Goal: Task Accomplishment & Management: Use online tool/utility

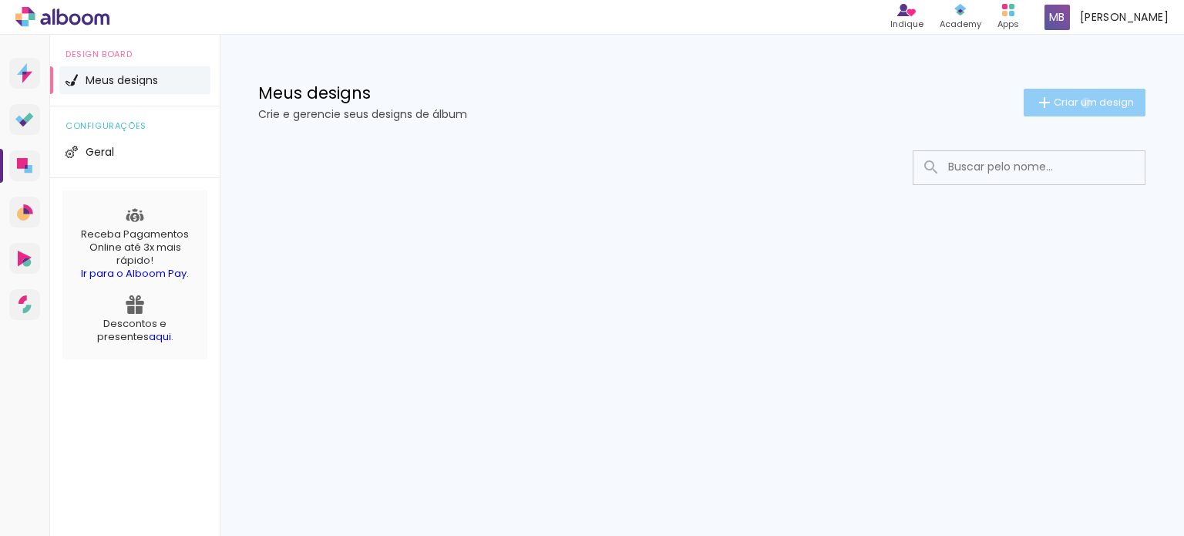
click at [1083, 102] on span "Criar um design" at bounding box center [1093, 102] width 80 height 10
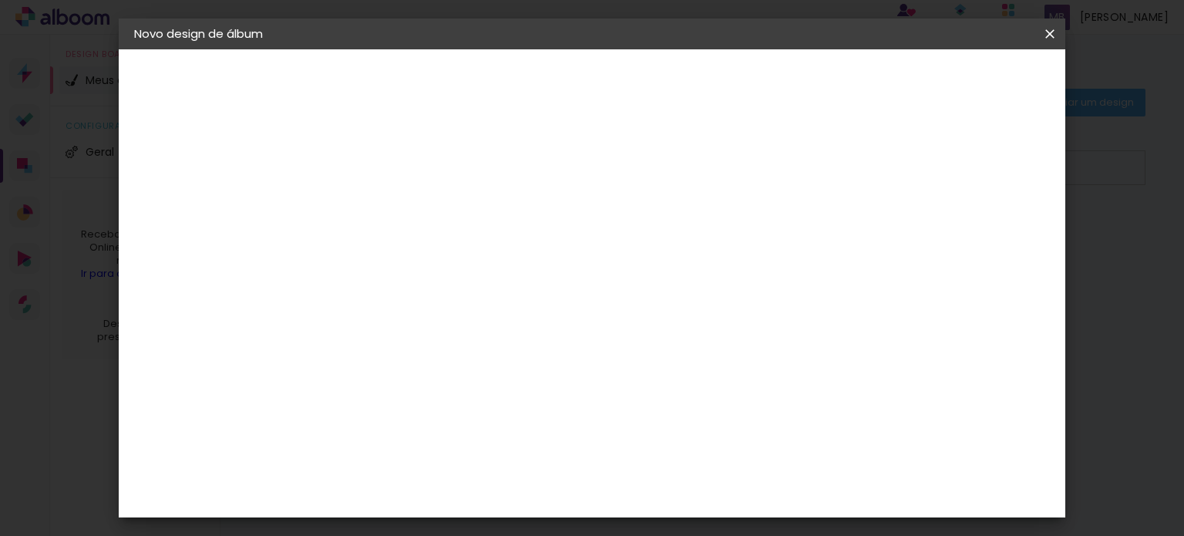
click at [386, 219] on div at bounding box center [386, 220] width 0 height 2
click at [386, 208] on input "niver marcia40" at bounding box center [386, 207] width 0 height 24
type input "marcia40"
type paper-input "marcia40"
click at [0, 0] on slot "Avançar" at bounding box center [0, 0] width 0 height 0
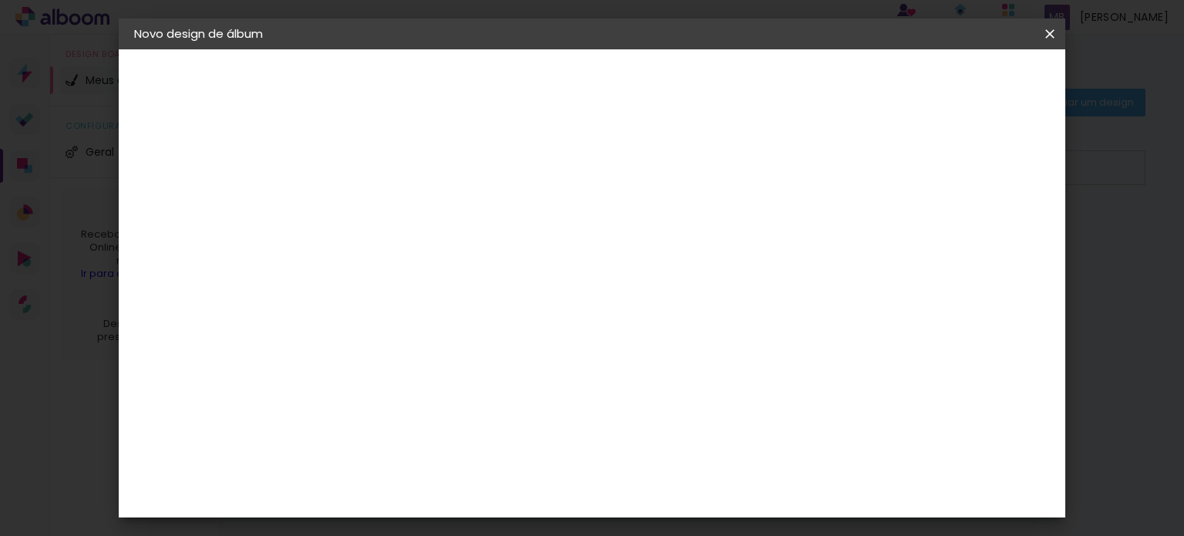
drag, startPoint x: 1061, startPoint y: 104, endPoint x: 1057, endPoint y: 145, distance: 41.0
click at [697, 145] on div "Fornecedor Escolha um fornecedor ou avance com o tamanho livre. Voltar Avançar" at bounding box center [508, 114] width 378 height 131
click at [674, 234] on paper-item "Tamanho Livre" at bounding box center [600, 234] width 148 height 34
click at [656, 320] on div "Sugerir uma encadernadora" at bounding box center [608, 321] width 96 height 25
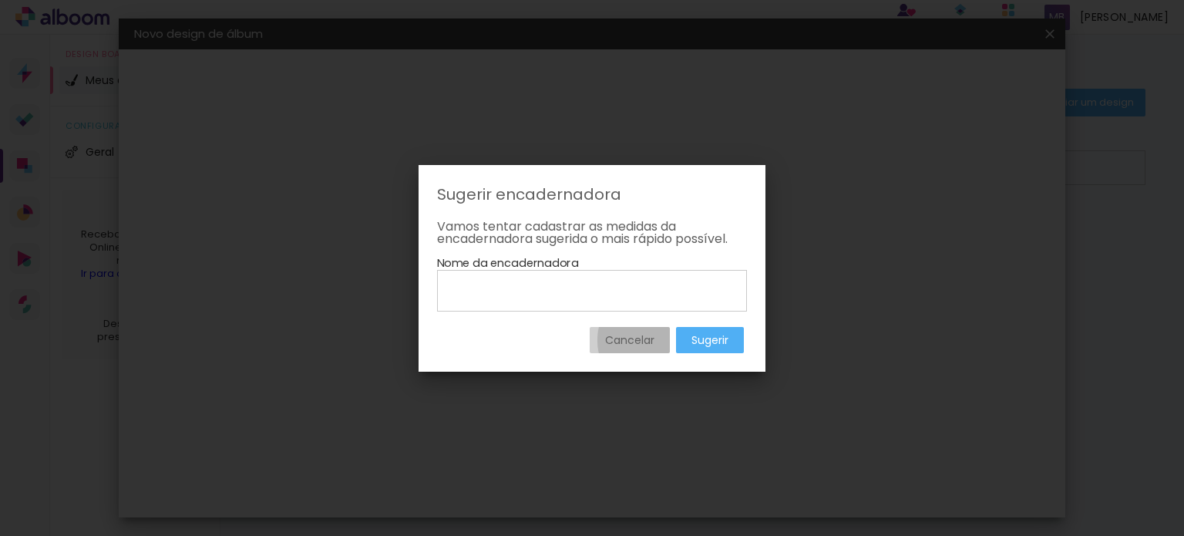
click at [0, 0] on slot "Cancelar" at bounding box center [0, 0] width 0 height 0
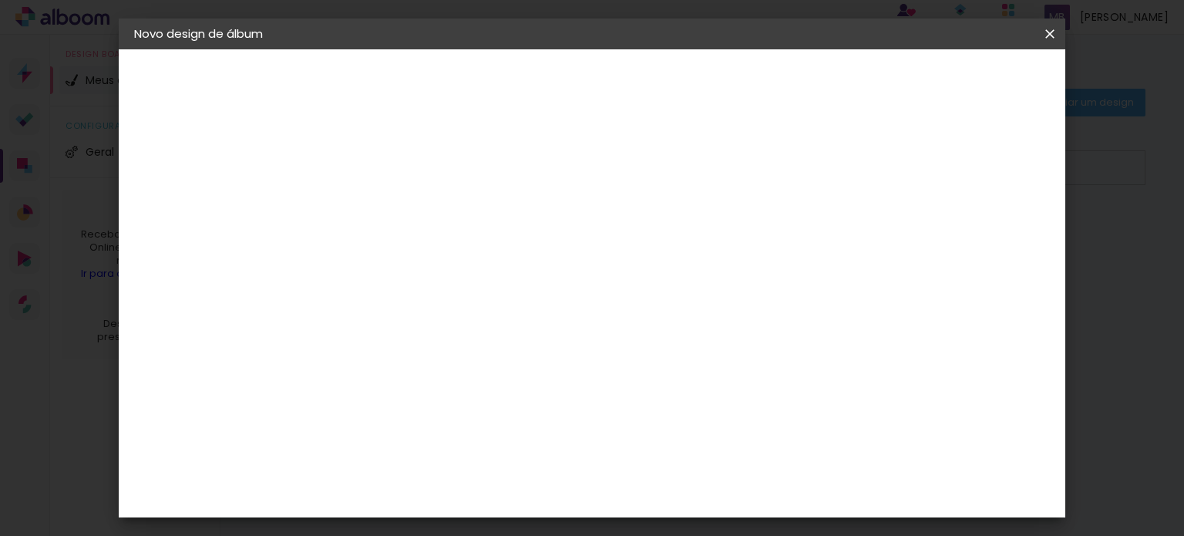
click at [0, 0] on slot "Tamanho Livre" at bounding box center [0, 0] width 0 height 0
click at [0, 0] on slot "Avançar" at bounding box center [0, 0] width 0 height 0
click at [877, 178] on div at bounding box center [870, 177] width 14 height 14
type paper-checkbox "on"
click at [877, 178] on div at bounding box center [870, 177] width 14 height 14
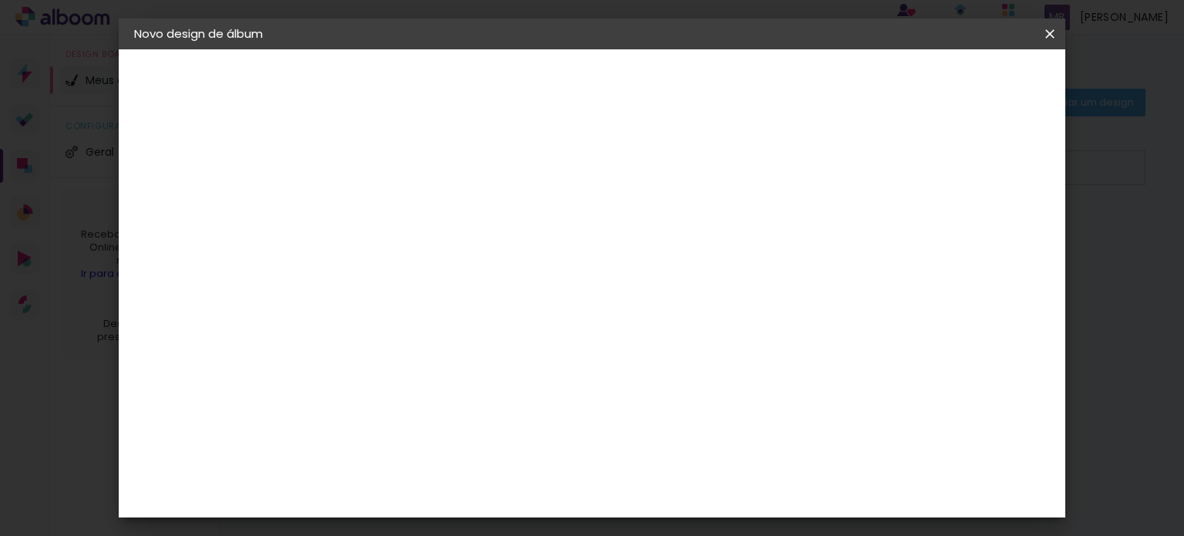
click at [877, 178] on div at bounding box center [870, 177] width 14 height 14
click at [539, 221] on span "30" at bounding box center [539, 219] width 25 height 23
click at [546, 219] on span "30" at bounding box center [539, 219] width 25 height 23
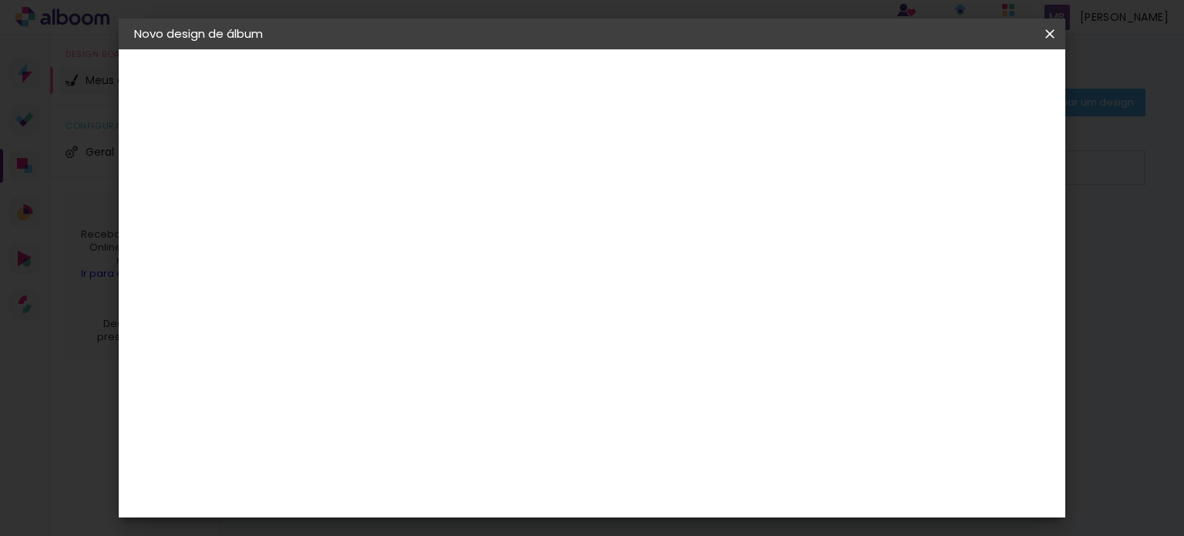
click at [213, 191] on div "Tamanho livre" at bounding box center [192, 191] width 53 height 22
click at [210, 96] on div "1. Informações Preenchendo título... marcia40 2. Especificações Fornecedor Esco…" at bounding box center [219, 72] width 200 height 46
click at [200, 155] on div "2. Especificações" at bounding box center [218, 158] width 169 height 18
click at [674, 233] on paper-item "Tamanho Livre" at bounding box center [600, 234] width 148 height 34
drag, startPoint x: 1057, startPoint y: 95, endPoint x: 1080, endPoint y: 316, distance: 222.5
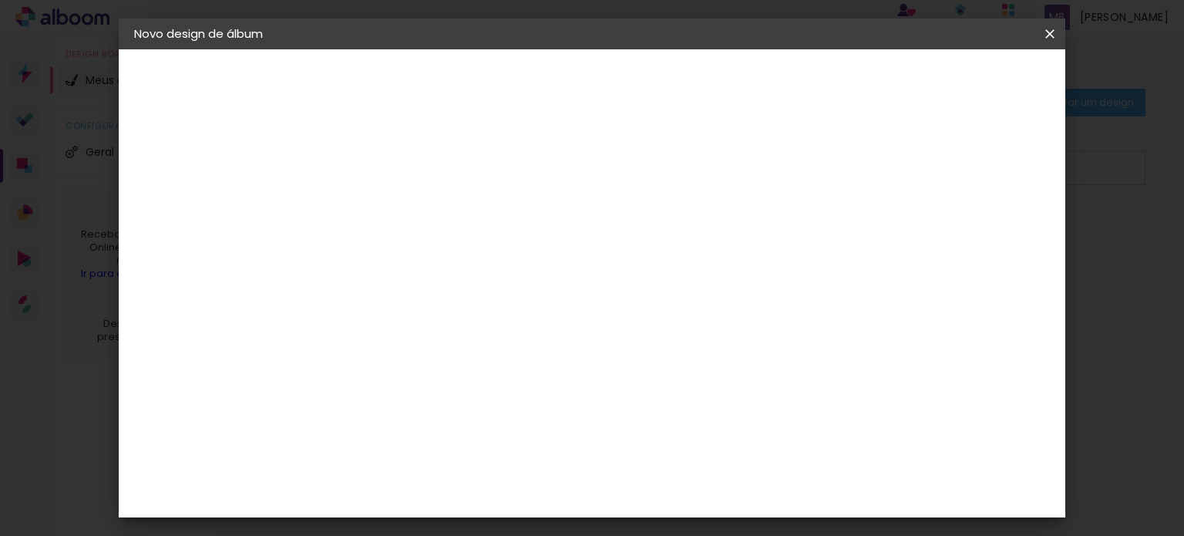
click at [1080, 316] on body "link( href="../../bower_components/polymer/polymer.html" rel="import" ) picture…" at bounding box center [592, 268] width 1184 height 536
click at [0, 0] on slot "Tamanho Livre" at bounding box center [0, 0] width 0 height 0
click at [0, 0] on slot "Avançar" at bounding box center [0, 0] width 0 height 0
drag, startPoint x: 374, startPoint y: 152, endPoint x: 334, endPoint y: 162, distance: 40.6
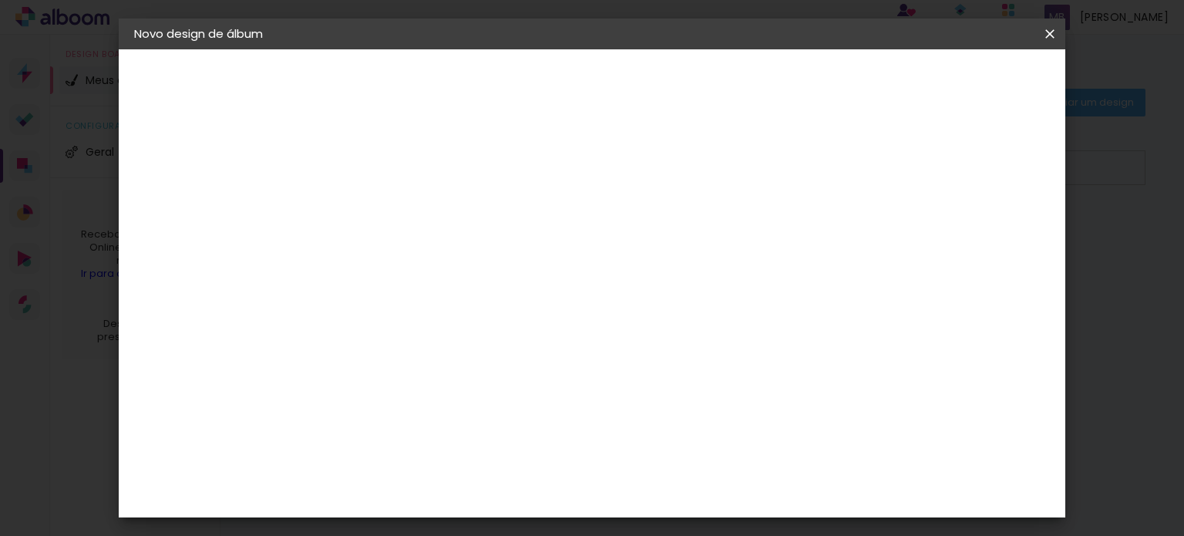
click at [334, 162] on div "mm Mostrar sangria" at bounding box center [655, 104] width 673 height 146
type input "5"
type paper-input "5"
type input "4"
type paper-input "4"
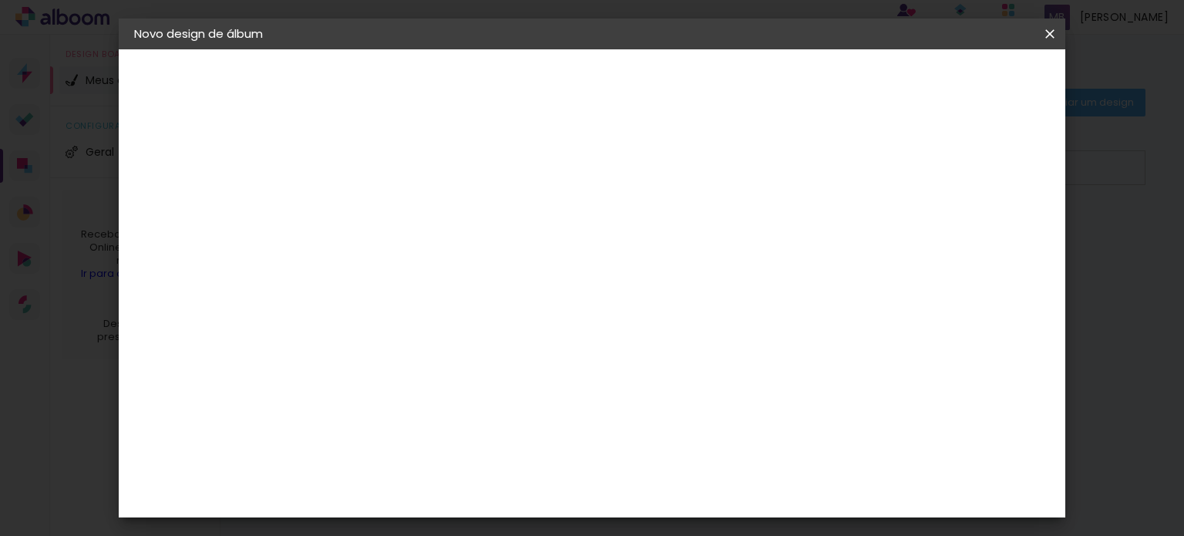
click at [395, 163] on input "4" at bounding box center [375, 158] width 53 height 19
type input "3"
type paper-input "3"
click at [395, 163] on input "3" at bounding box center [375, 158] width 53 height 19
type input "2"
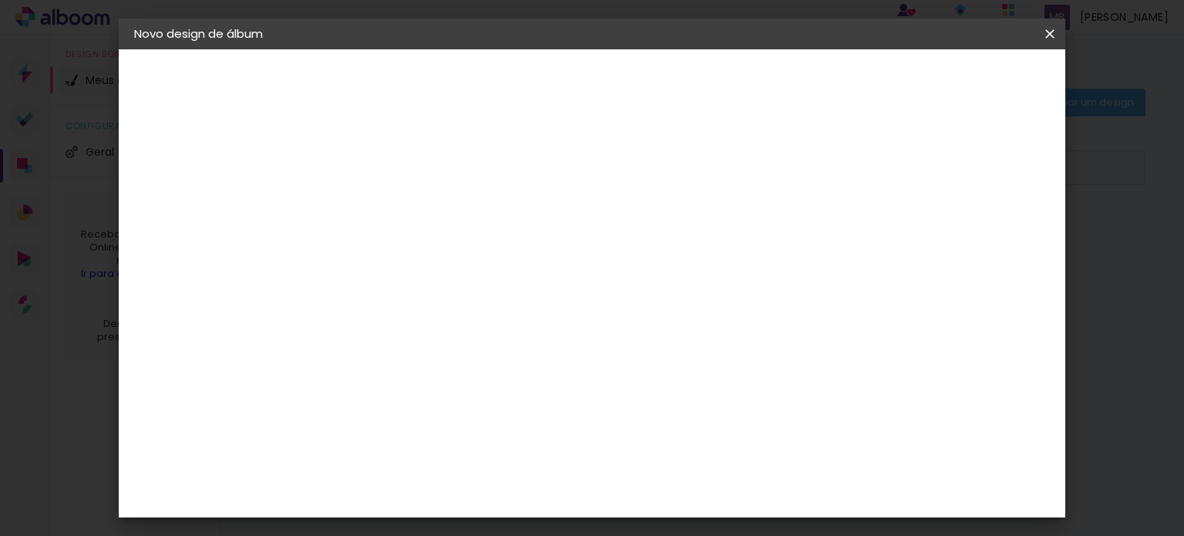
type paper-input "2"
click at [395, 163] on input "2" at bounding box center [375, 158] width 53 height 19
type input "1"
type paper-input "1"
click at [395, 163] on input "1" at bounding box center [375, 158] width 53 height 19
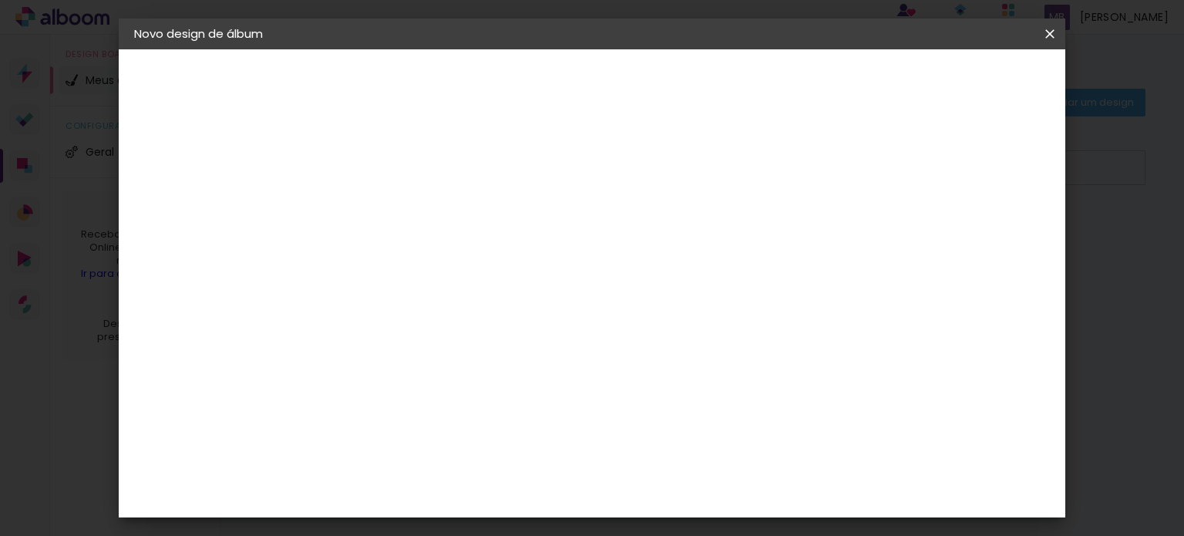
type input "0"
type paper-input "0"
click at [395, 163] on input "0" at bounding box center [375, 158] width 53 height 19
type input "1"
type paper-input "1"
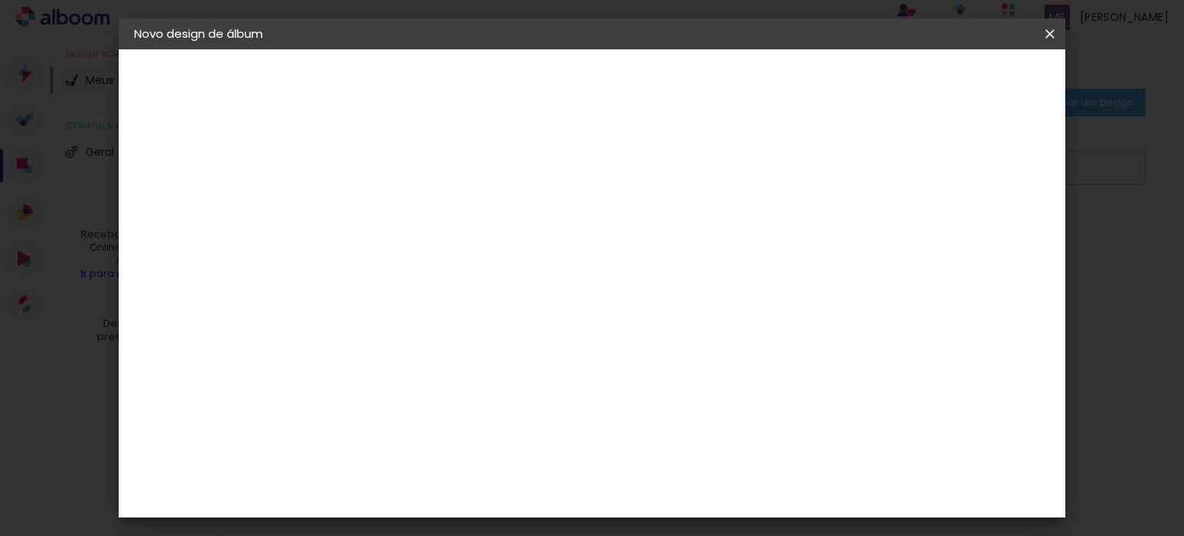
click at [395, 149] on input "1" at bounding box center [375, 158] width 53 height 19
type input "2"
type paper-input "2"
click at [395, 149] on input "2" at bounding box center [375, 158] width 53 height 19
type input "3"
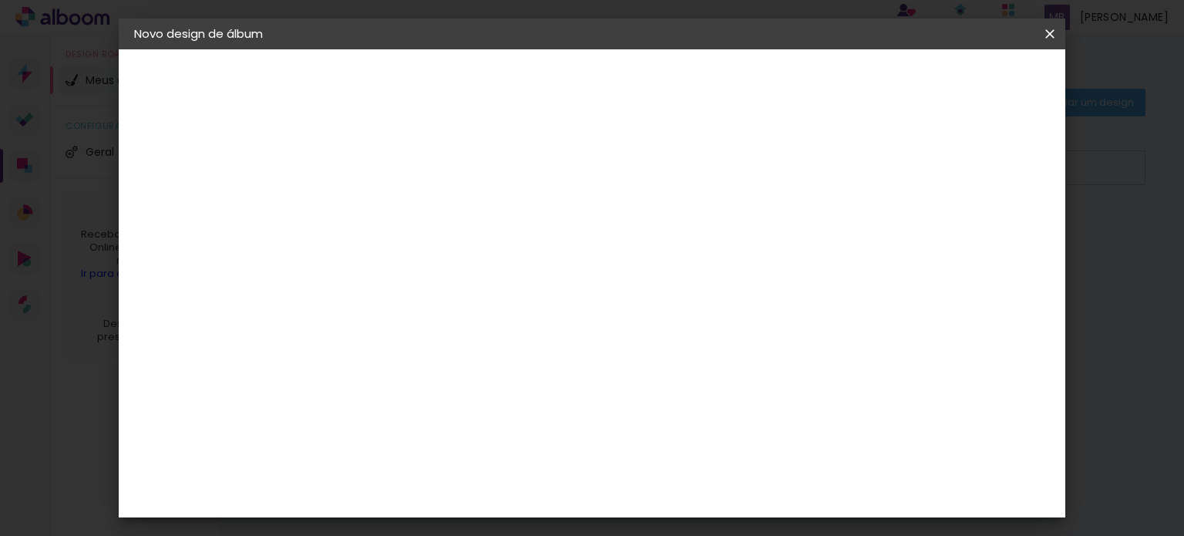
type paper-input "3"
click at [395, 149] on input "3" at bounding box center [375, 158] width 53 height 19
type input "4"
type paper-input "4"
click at [395, 149] on input "4" at bounding box center [375, 158] width 53 height 19
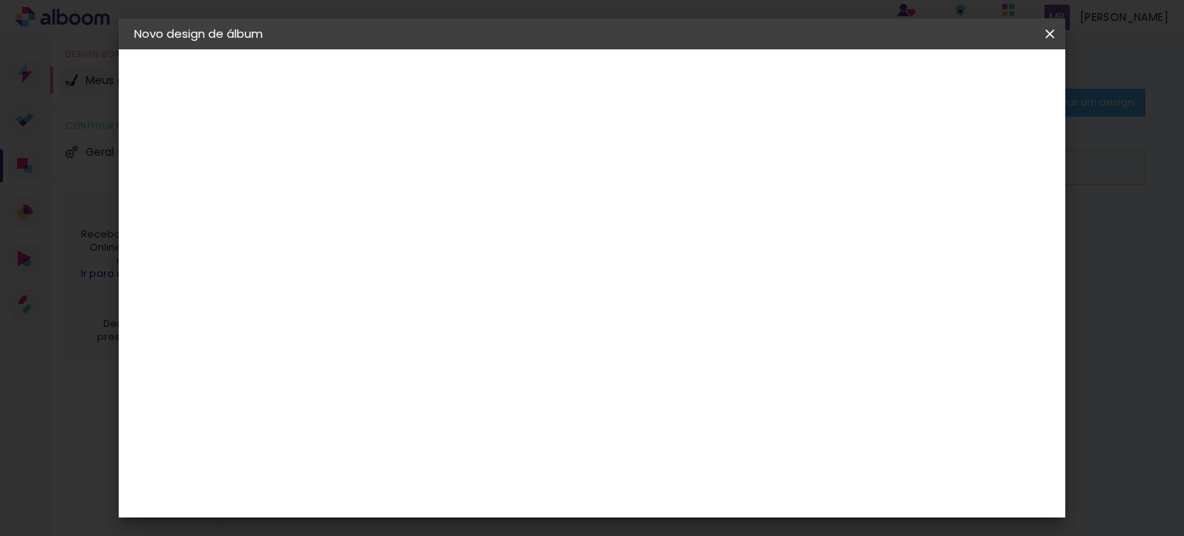
type input "5"
type paper-input "5"
click at [395, 149] on input "5" at bounding box center [375, 158] width 53 height 19
type input "6"
type paper-input "6"
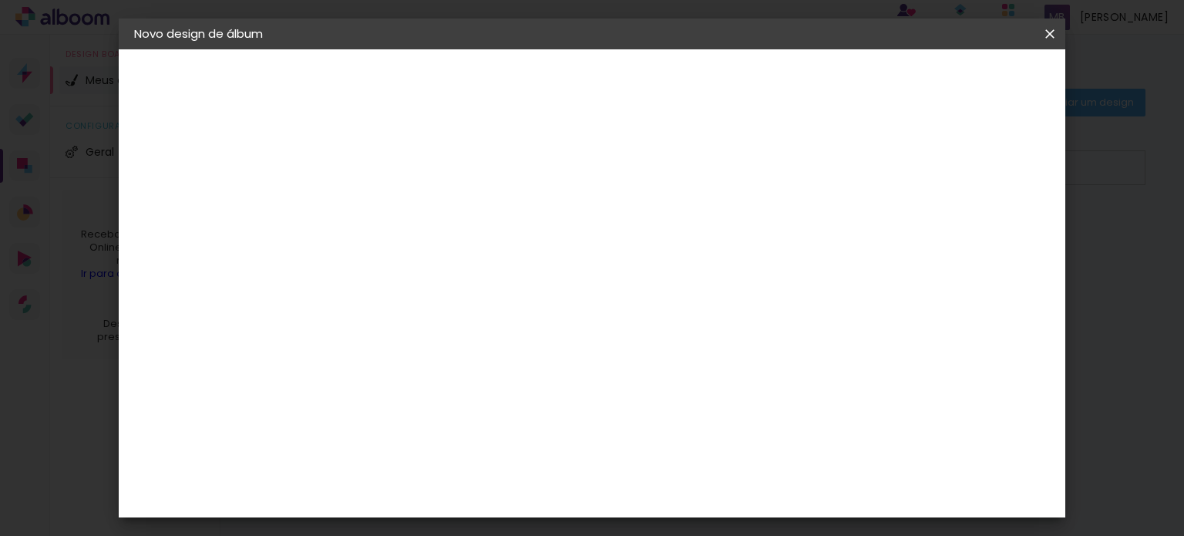
click at [395, 149] on input "6" at bounding box center [375, 158] width 53 height 19
type input "7"
type paper-input "7"
click at [395, 149] on input "7" at bounding box center [375, 158] width 53 height 19
type input "8"
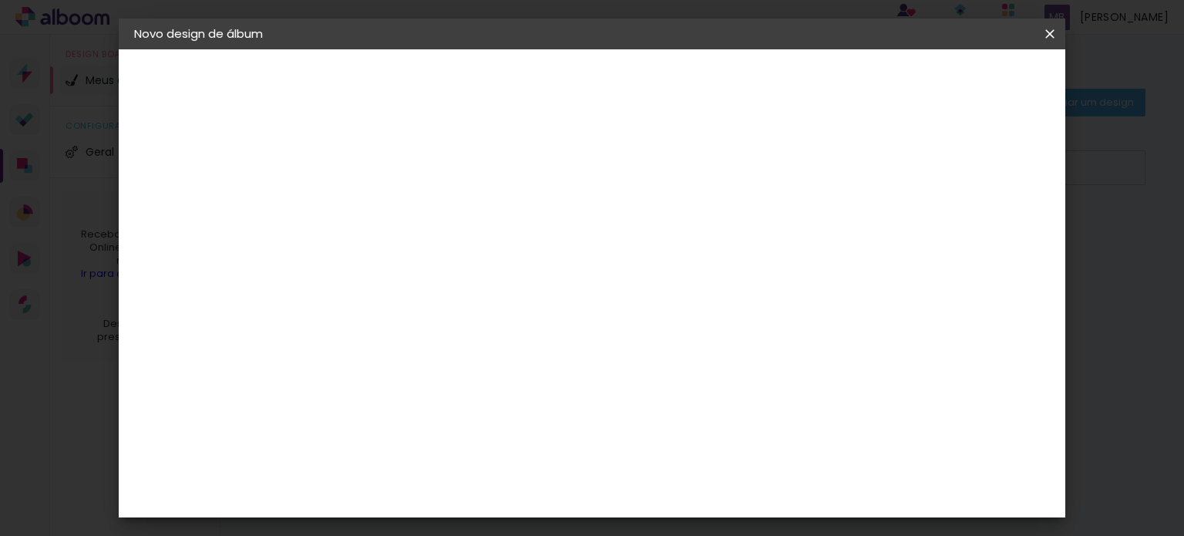
type paper-input "8"
click at [395, 149] on input "8" at bounding box center [375, 158] width 53 height 19
type input "9"
type paper-input "9"
click at [395, 149] on input "9" at bounding box center [375, 158] width 53 height 19
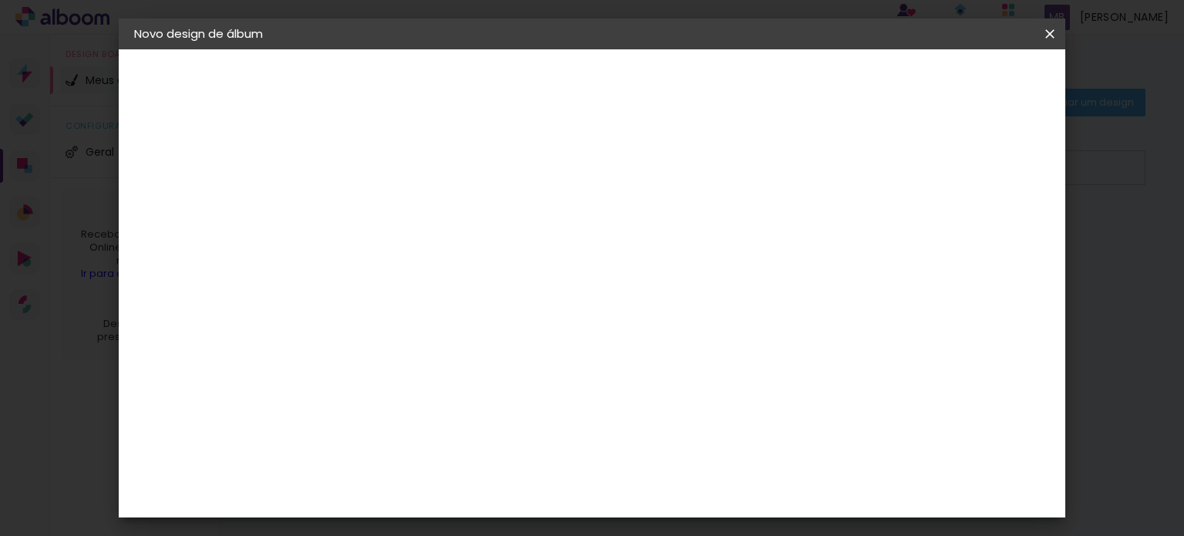
type input "10"
type paper-input "10"
click at [395, 149] on input "10" at bounding box center [375, 158] width 53 height 19
type input "11"
type paper-input "11"
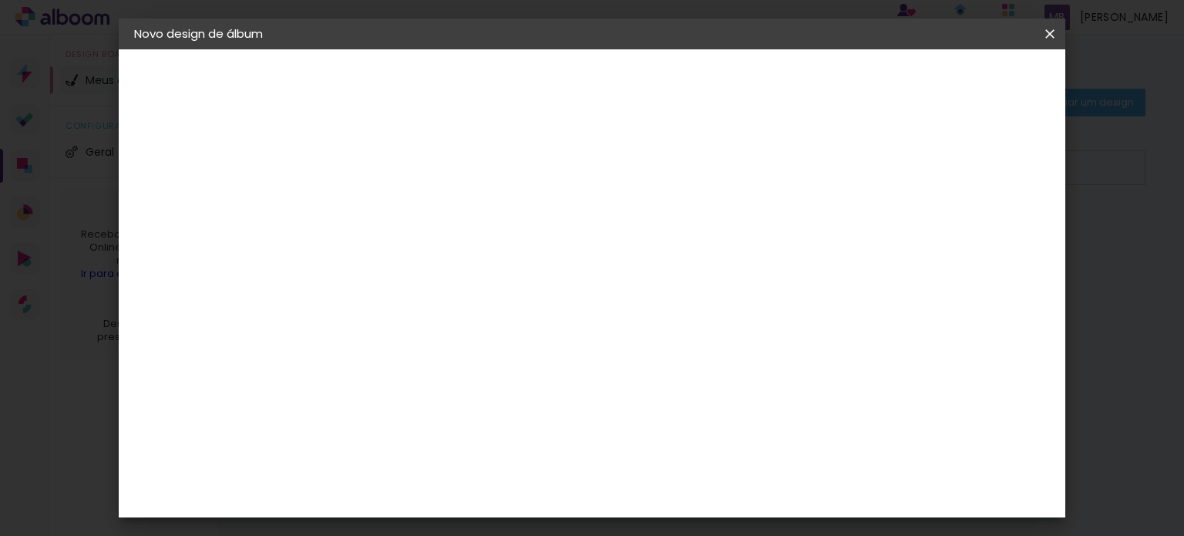
click at [395, 149] on input "11" at bounding box center [375, 158] width 53 height 19
type input "12"
type paper-input "12"
click at [395, 149] on input "12" at bounding box center [375, 158] width 53 height 19
type input "13"
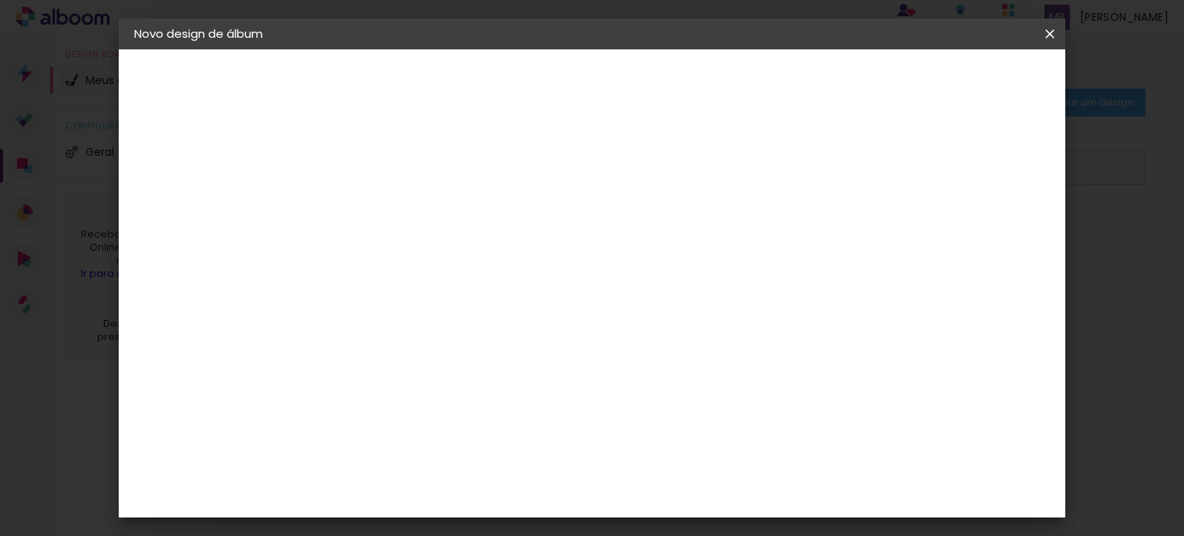
type paper-input "13"
click at [395, 149] on input "13" at bounding box center [375, 158] width 53 height 19
type input "12"
type paper-input "12"
click at [395, 163] on input "12" at bounding box center [375, 158] width 53 height 19
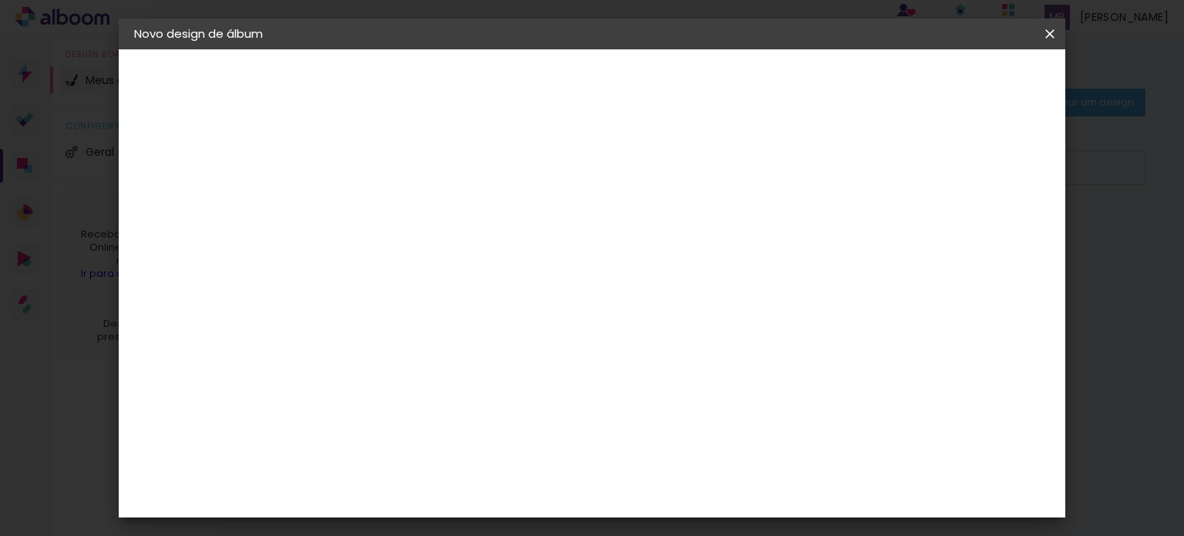
type input "11"
type paper-input "11"
click at [395, 163] on input "11" at bounding box center [375, 158] width 53 height 19
type input "10"
type paper-input "10"
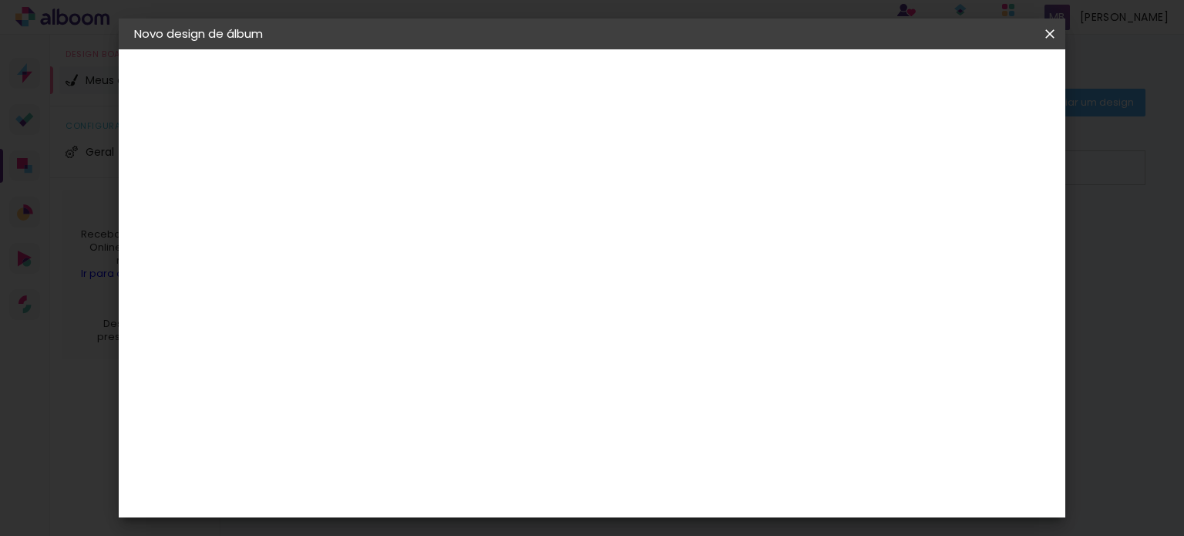
click at [395, 163] on input "10" at bounding box center [375, 158] width 53 height 19
type input "9"
type paper-input "9"
click at [395, 163] on input "9" at bounding box center [375, 158] width 53 height 19
type input "8"
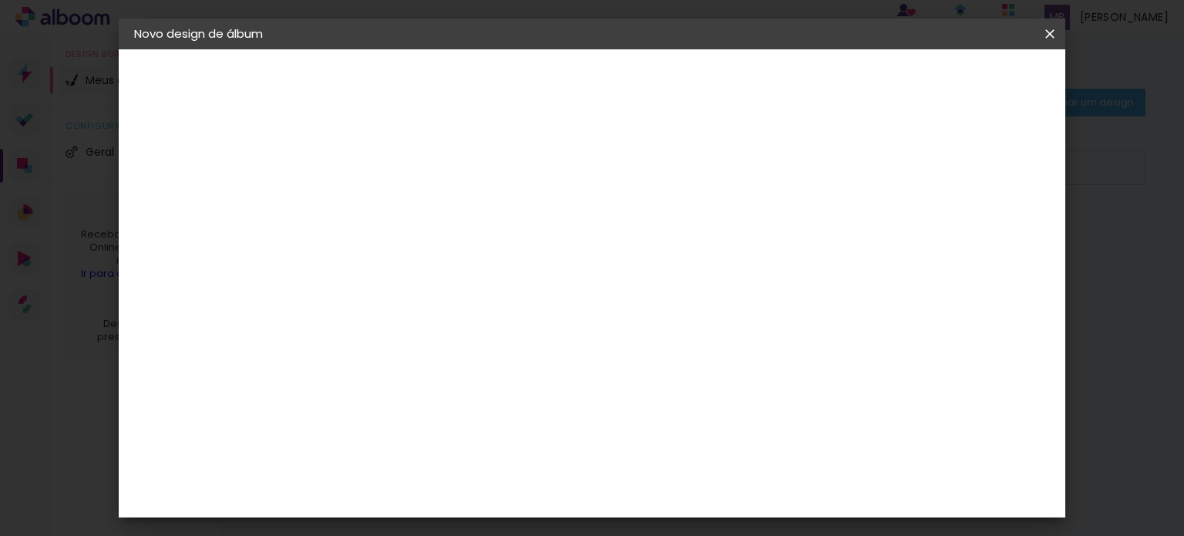
type paper-input "8"
click at [395, 163] on input "8" at bounding box center [375, 158] width 53 height 19
type input "7"
type paper-input "7"
click at [395, 163] on input "7" at bounding box center [375, 158] width 53 height 19
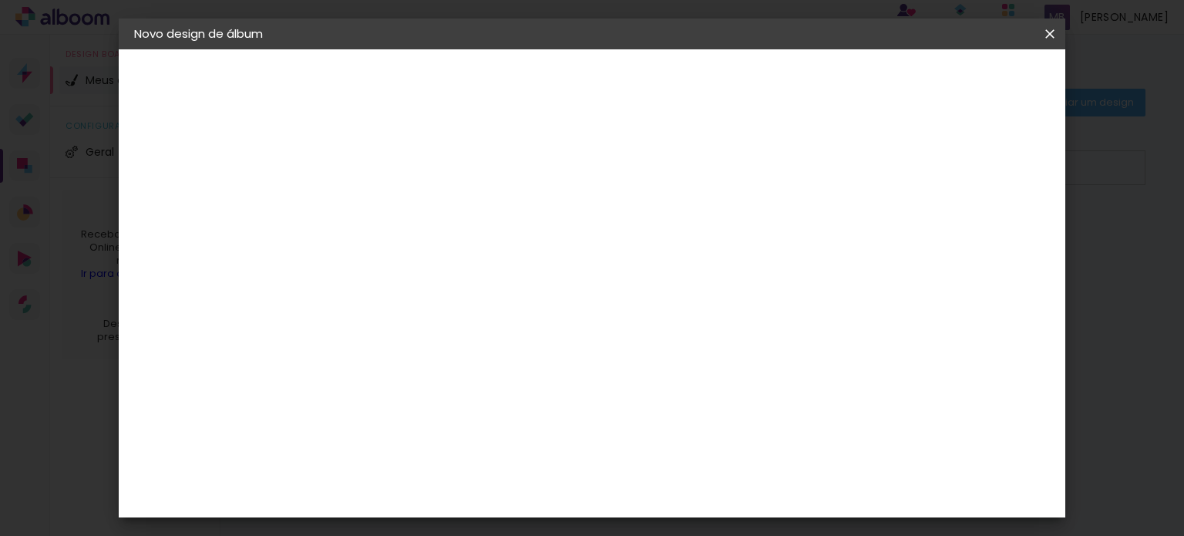
type input "6"
type paper-input "6"
click at [395, 163] on input "6" at bounding box center [375, 158] width 53 height 19
type input "5"
type paper-input "5"
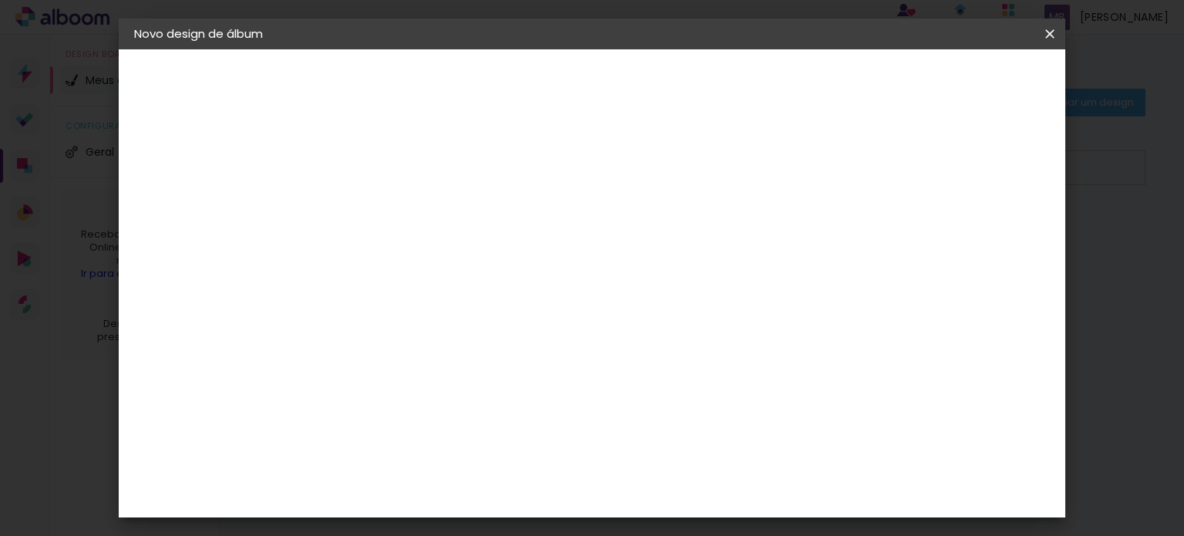
click at [395, 163] on input "5" at bounding box center [375, 158] width 53 height 19
click at [141, 158] on iron-icon at bounding box center [143, 158] width 18 height 18
click at [535, 242] on span "30" at bounding box center [539, 244] width 25 height 23
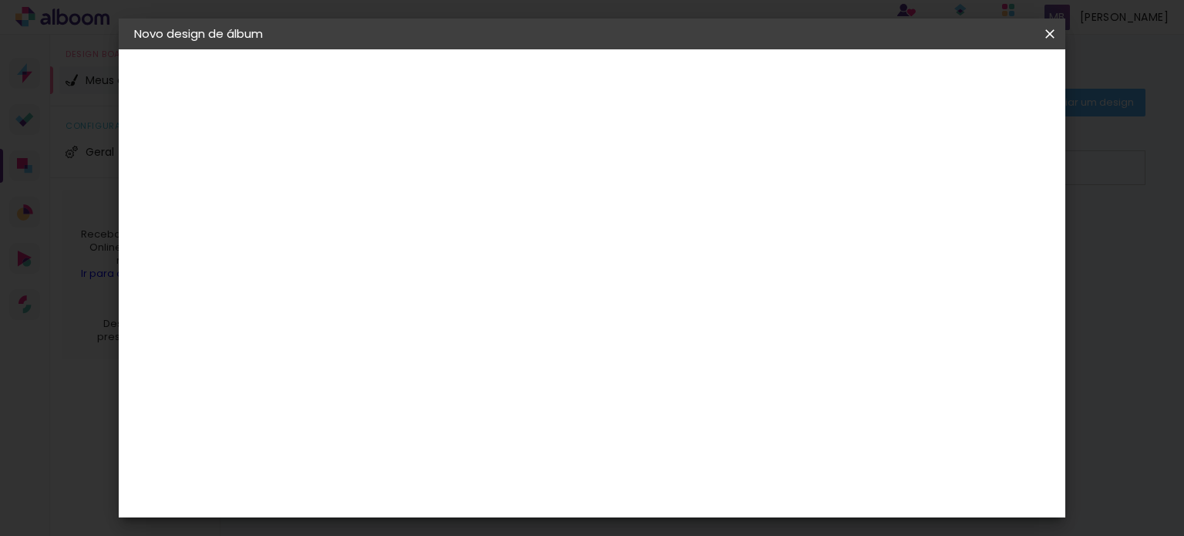
click at [535, 242] on span "30" at bounding box center [539, 244] width 25 height 23
click at [348, 428] on input "30" at bounding box center [337, 426] width 40 height 23
type input "25"
type paper-input "25"
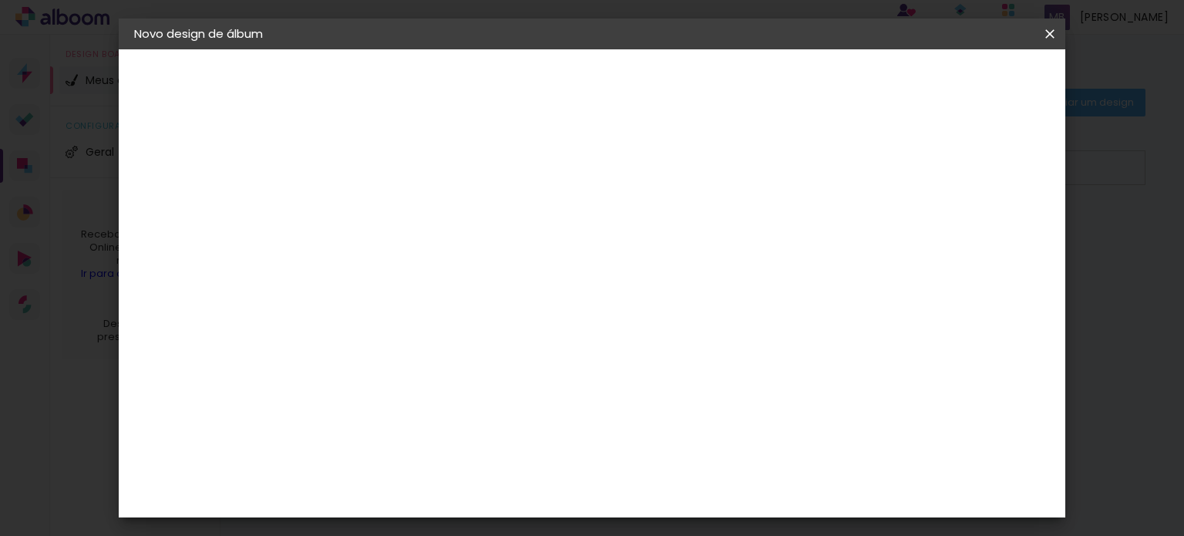
scroll to position [84, 0]
click at [686, 501] on input "60" at bounding box center [677, 503] width 40 height 23
type input "40"
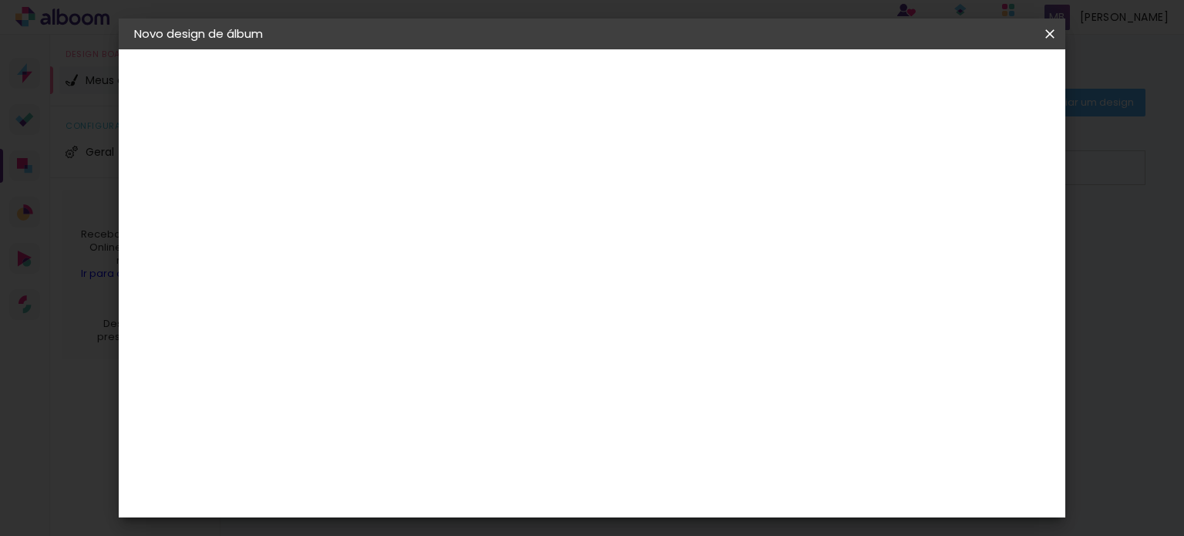
type paper-input "40"
drag, startPoint x: 811, startPoint y: 303, endPoint x: 821, endPoint y: 445, distance: 142.9
click at [821, 177] on div "20 cm cm cm mm A maioria das encadernadoras sugere 5mm de sangria." at bounding box center [607, 115] width 576 height 123
click at [856, 86] on span "Iniciar design" at bounding box center [821, 81] width 70 height 11
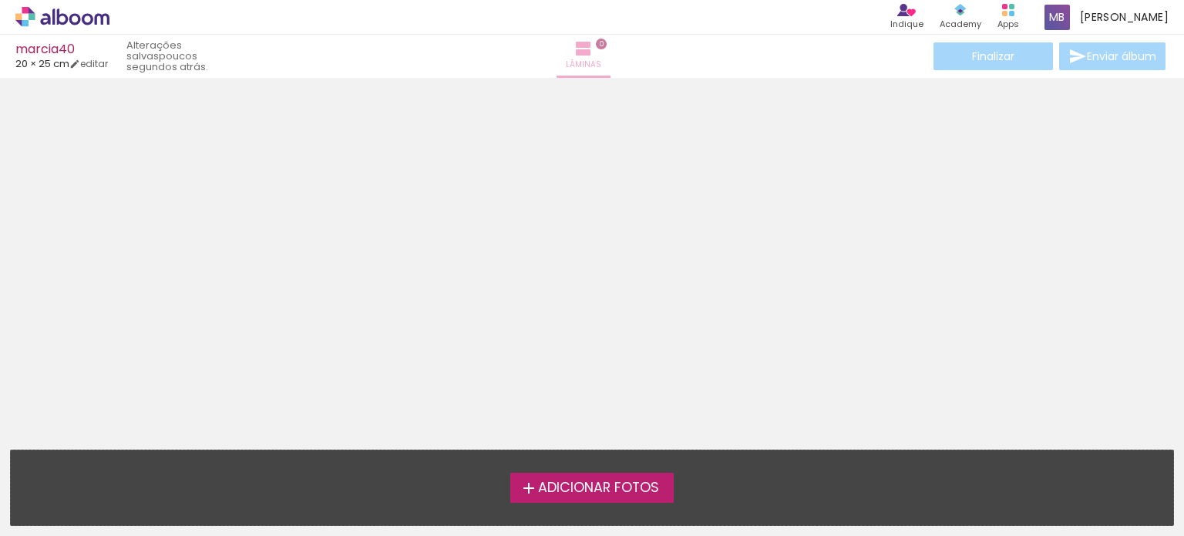
click at [606, 53] on paper-button "Lâminas 0" at bounding box center [583, 56] width 54 height 43
click at [102, 62] on link "editar" at bounding box center [88, 63] width 39 height 13
type input "5"
type input "25"
type input "40"
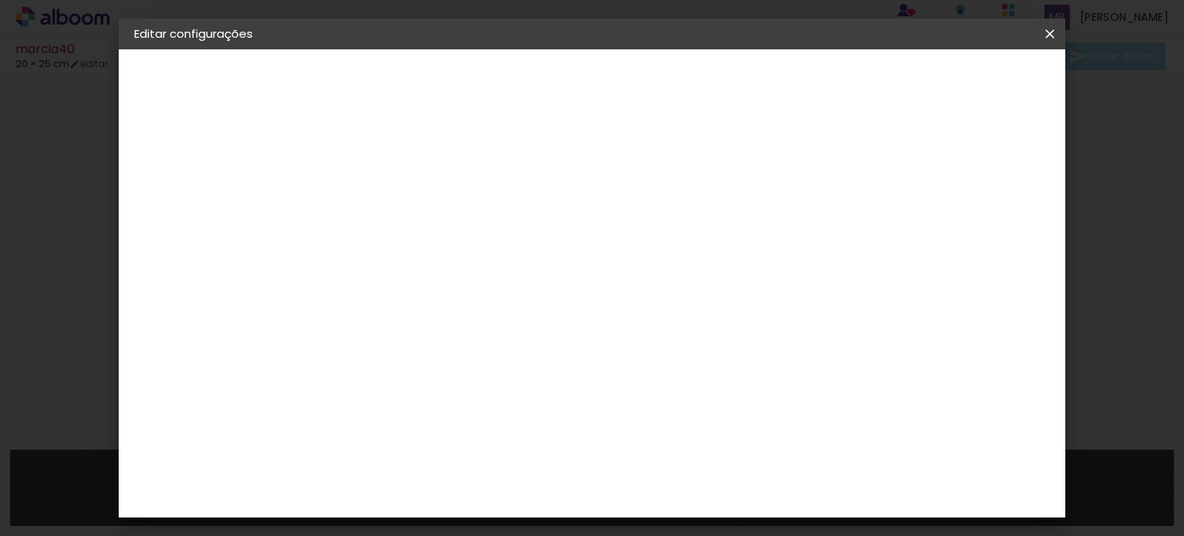
click at [593, 180] on div at bounding box center [586, 177] width 14 height 14
type paper-checkbox "on"
click at [221, 156] on div "2. Especificações" at bounding box center [218, 158] width 169 height 18
drag, startPoint x: 495, startPoint y: 372, endPoint x: 469, endPoint y: 378, distance: 26.2
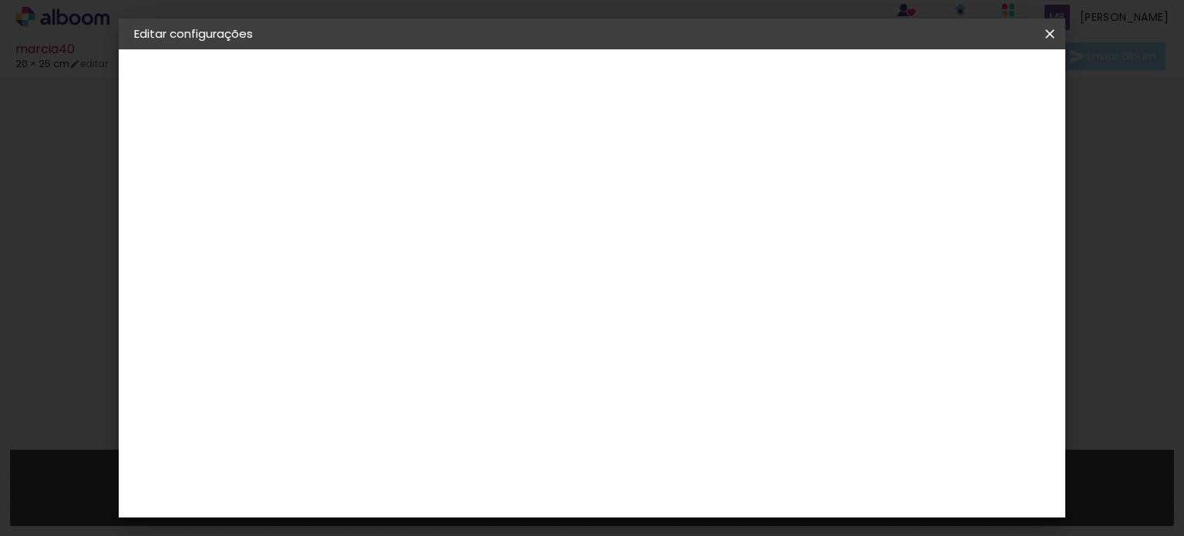
click at [469, 378] on input "25" at bounding box center [480, 369] width 40 height 23
type input "30"
type paper-input "30"
click at [687, 502] on input "40" at bounding box center [677, 506] width 40 height 23
click at [515, 371] on input "30" at bounding box center [502, 369] width 40 height 23
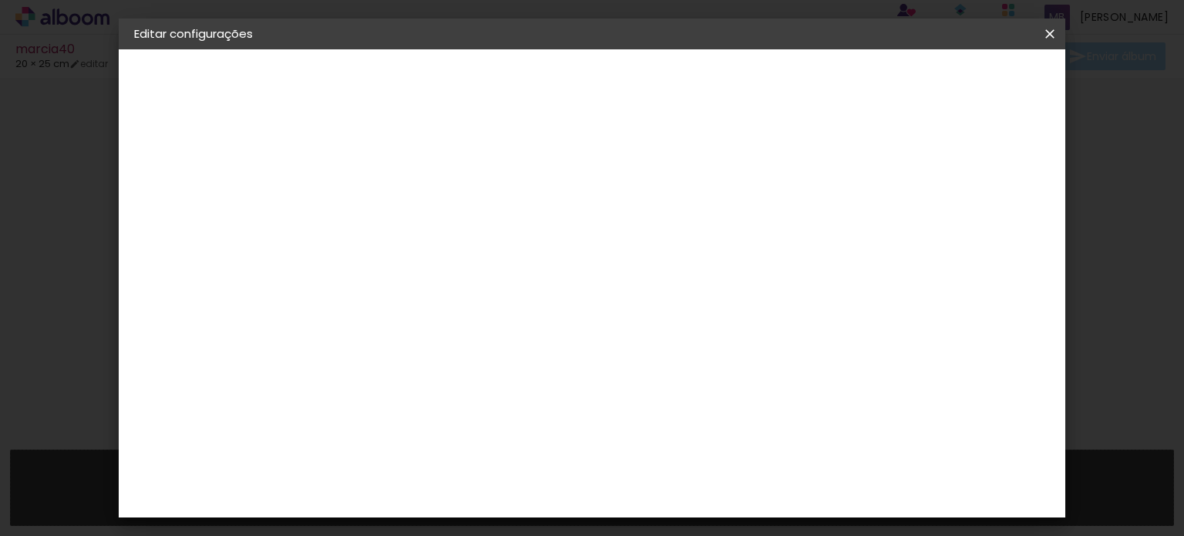
drag, startPoint x: 520, startPoint y: 369, endPoint x: 487, endPoint y: 378, distance: 34.4
click at [487, 378] on input "30" at bounding box center [502, 369] width 40 height 23
type input "25"
type paper-input "25"
click at [497, 367] on input "25" at bounding box center [480, 369] width 40 height 23
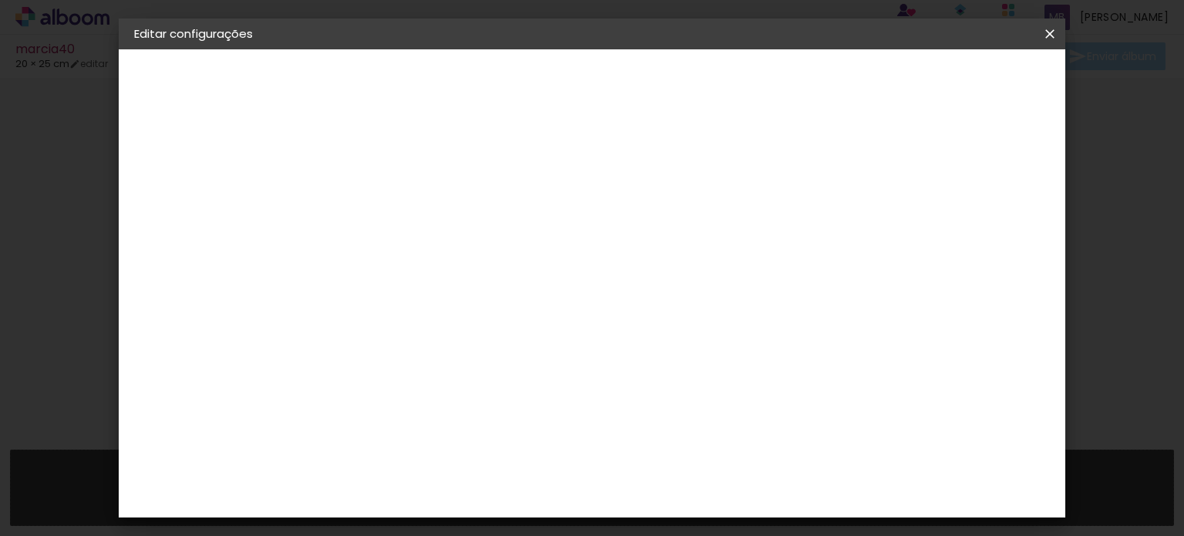
type input "25,4"
type paper-input "25,4"
click at [694, 507] on input "40" at bounding box center [677, 506] width 40 height 23
type input "40,6"
type paper-input "40,6"
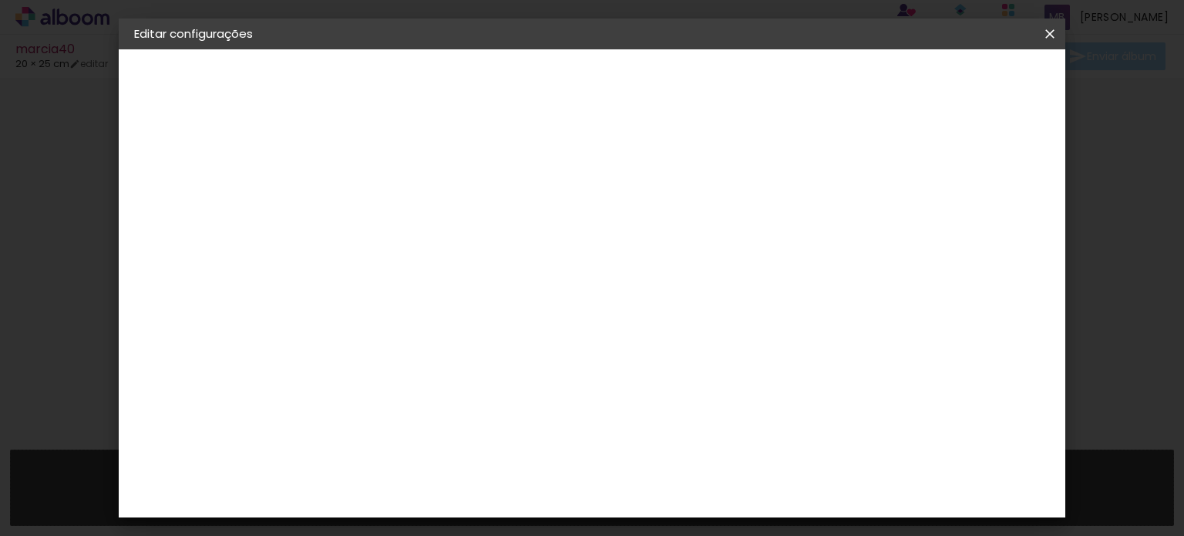
click at [668, 83] on span "Salvar configurações" at bounding box center [629, 87] width 79 height 22
click at [1045, 30] on iron-icon at bounding box center [1049, 33] width 18 height 15
click at [185, 267] on div "3. Revisão" at bounding box center [218, 269] width 169 height 18
click at [668, 81] on span "Salvar configurações" at bounding box center [629, 87] width 79 height 22
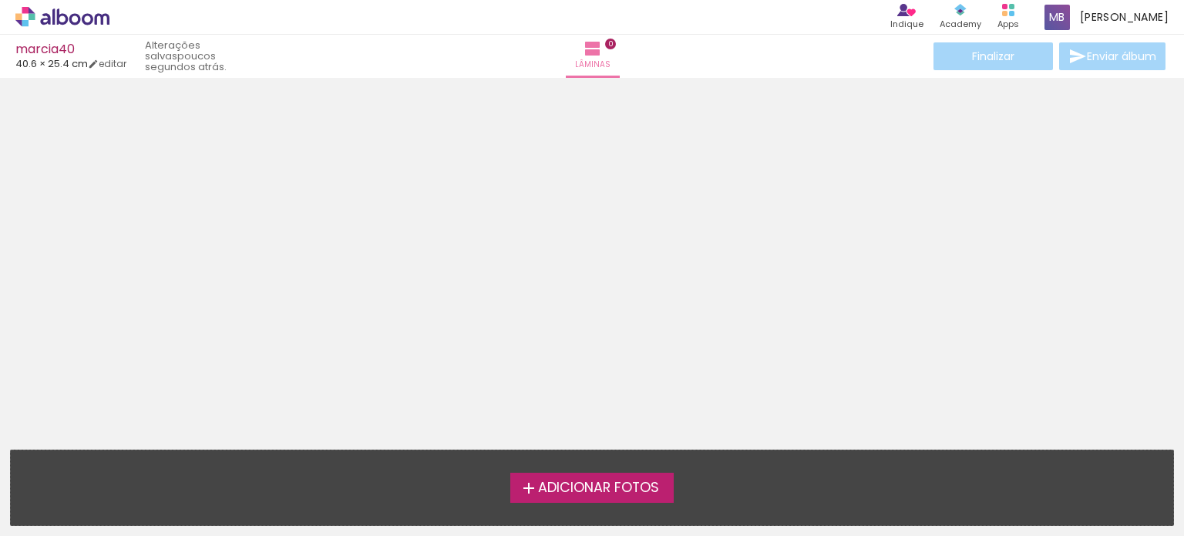
click at [590, 489] on span "Adicionar Fotos" at bounding box center [598, 488] width 121 height 14
click at [0, 0] on input "file" at bounding box center [0, 0] width 0 height 0
click at [613, 492] on span "Adicionar Fotos" at bounding box center [598, 488] width 121 height 14
click at [0, 0] on input "file" at bounding box center [0, 0] width 0 height 0
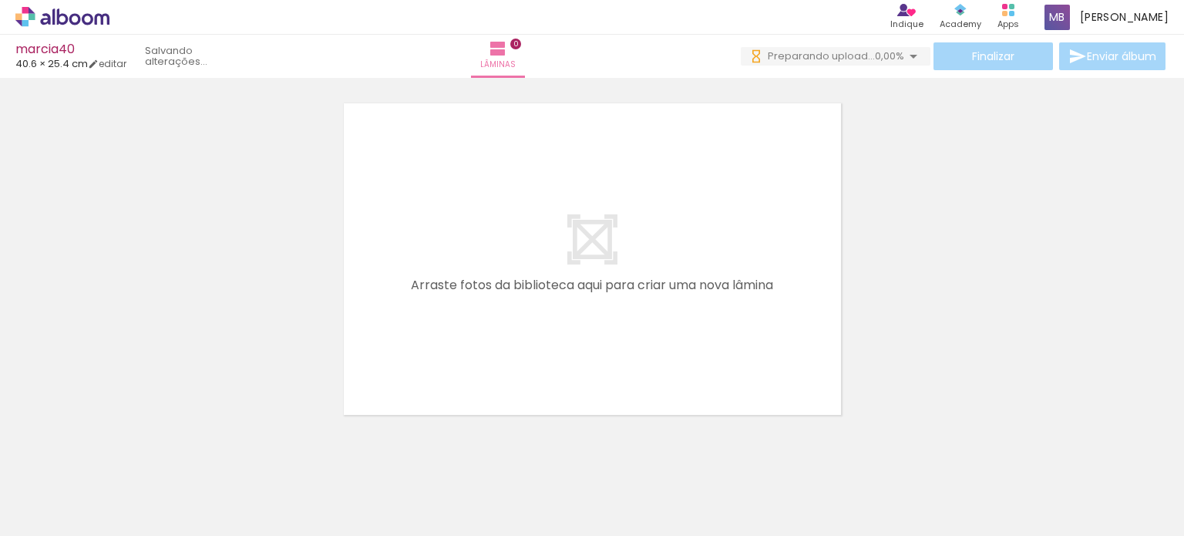
click at [768, 494] on div at bounding box center [758, 483] width 51 height 76
click at [727, 455] on iron-icon at bounding box center [725, 453] width 16 height 16
click at [709, 481] on quentale-thumb at bounding box center [672, 483] width 86 height 89
click at [686, 479] on div at bounding box center [672, 483] width 51 height 76
click at [173, 482] on div at bounding box center [154, 484] width 76 height 51
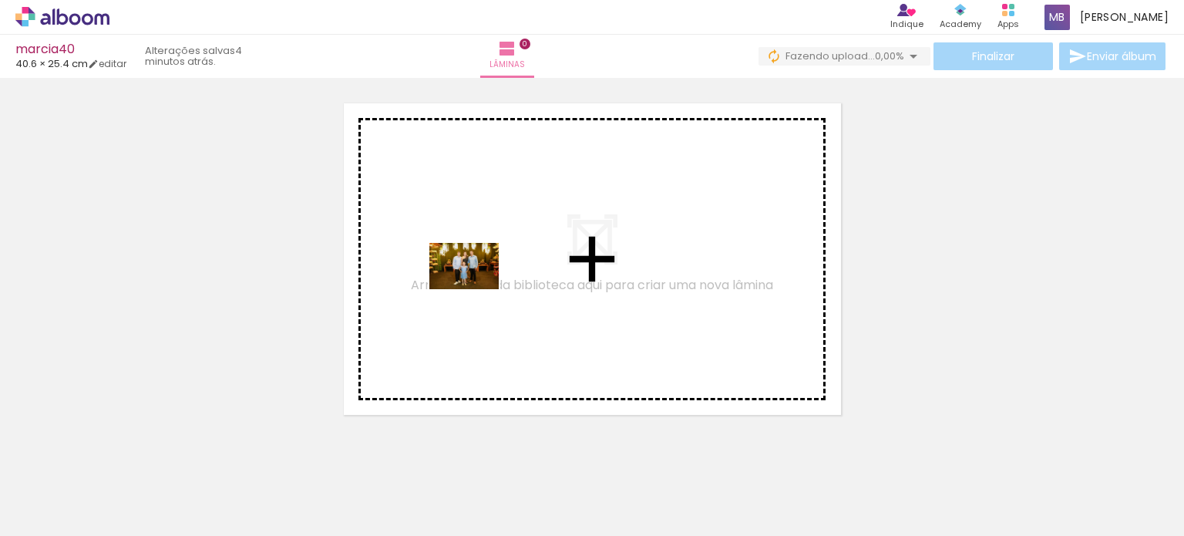
drag, startPoint x: 176, startPoint y: 479, endPoint x: 475, endPoint y: 289, distance: 355.1
click at [475, 289] on quentale-workspace at bounding box center [592, 268] width 1184 height 536
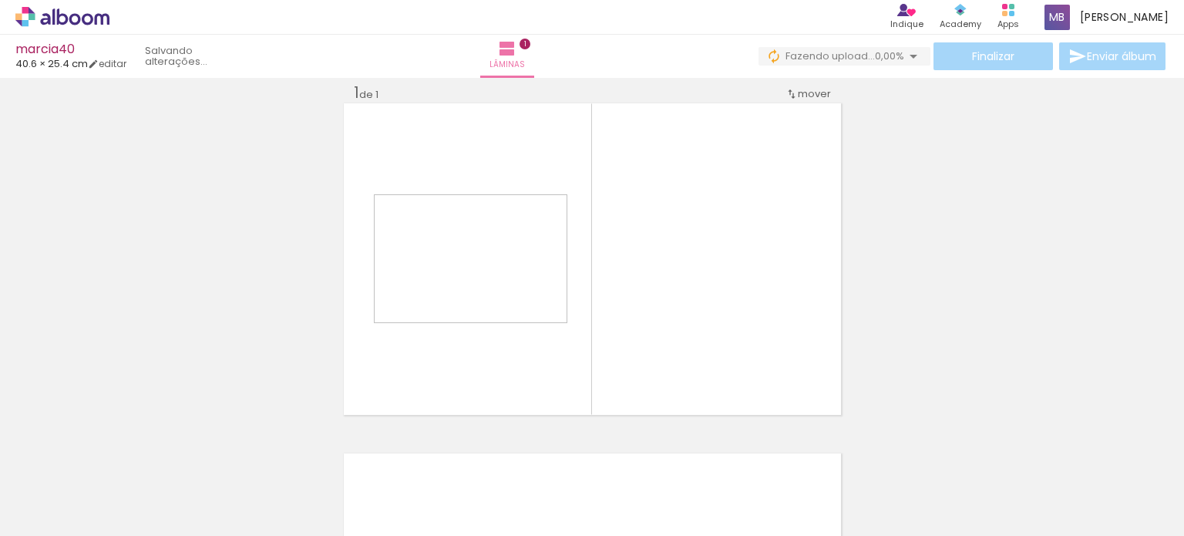
scroll to position [19, 0]
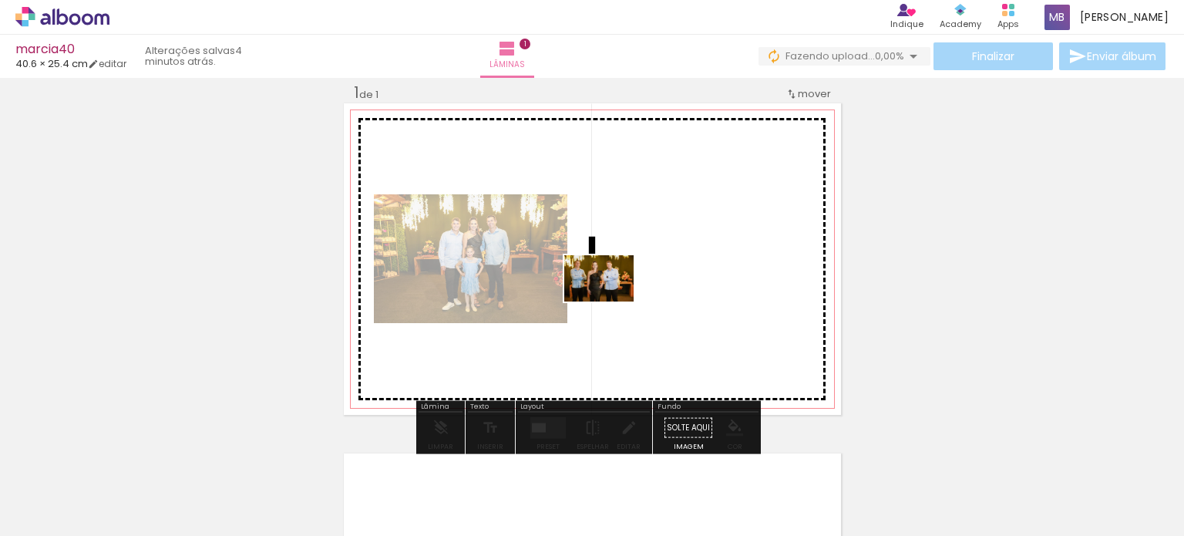
drag, startPoint x: 320, startPoint y: 479, endPoint x: 610, endPoint y: 301, distance: 340.3
click at [610, 301] on quentale-workspace at bounding box center [592, 268] width 1184 height 536
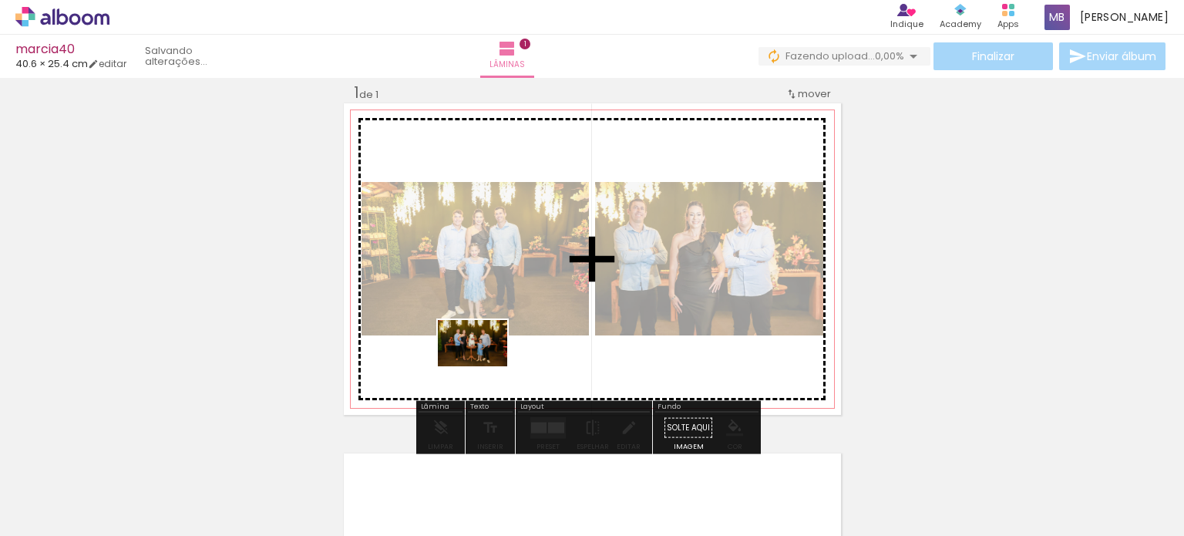
drag, startPoint x: 260, startPoint y: 495, endPoint x: 484, endPoint y: 366, distance: 258.5
click at [484, 366] on quentale-workspace at bounding box center [592, 268] width 1184 height 536
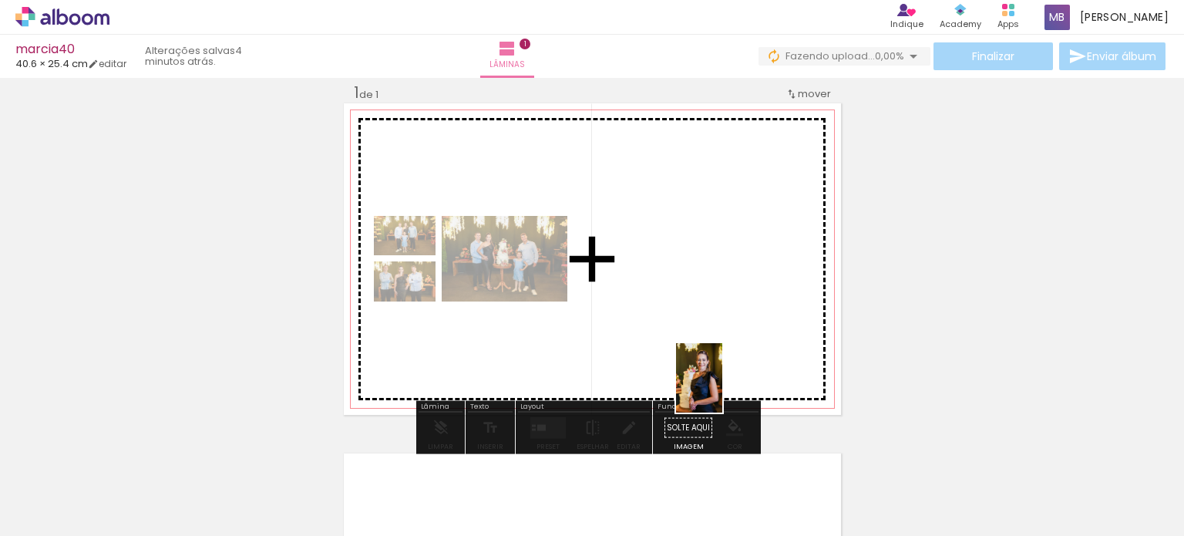
drag, startPoint x: 680, startPoint y: 489, endPoint x: 722, endPoint y: 389, distance: 108.5
click at [722, 389] on quentale-workspace at bounding box center [592, 268] width 1184 height 536
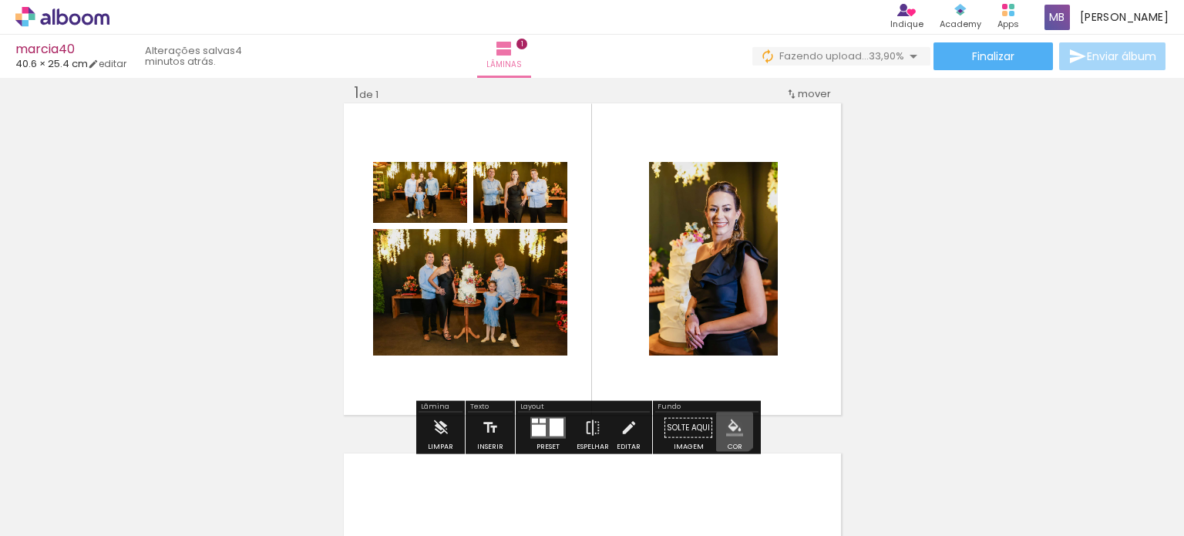
click at [726, 426] on iron-icon "color picker" at bounding box center [734, 427] width 17 height 17
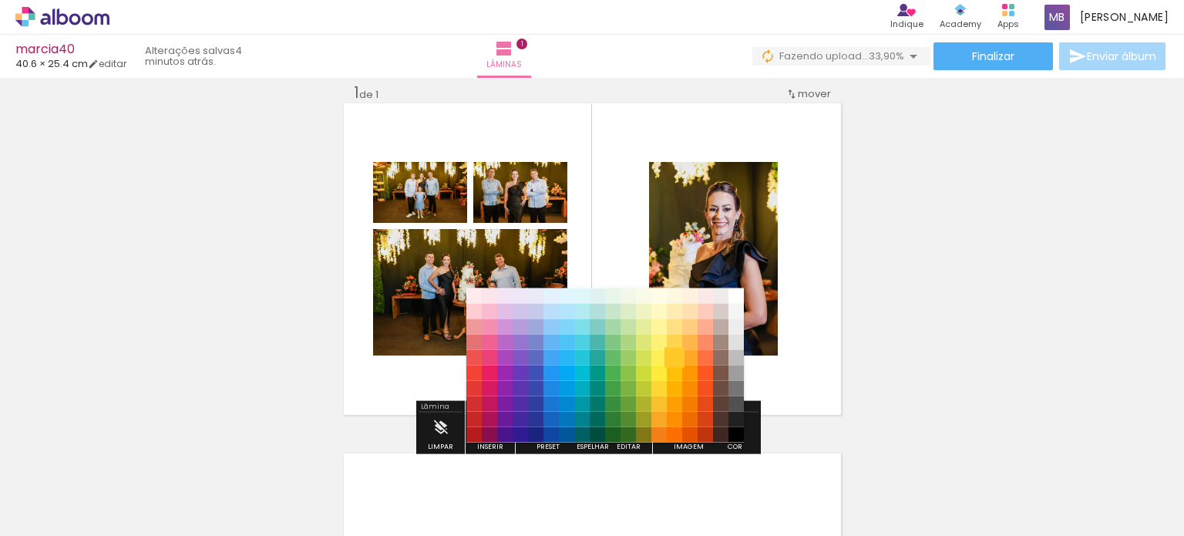
click at [672, 353] on paper-item "#ffca28" at bounding box center [674, 356] width 15 height 15
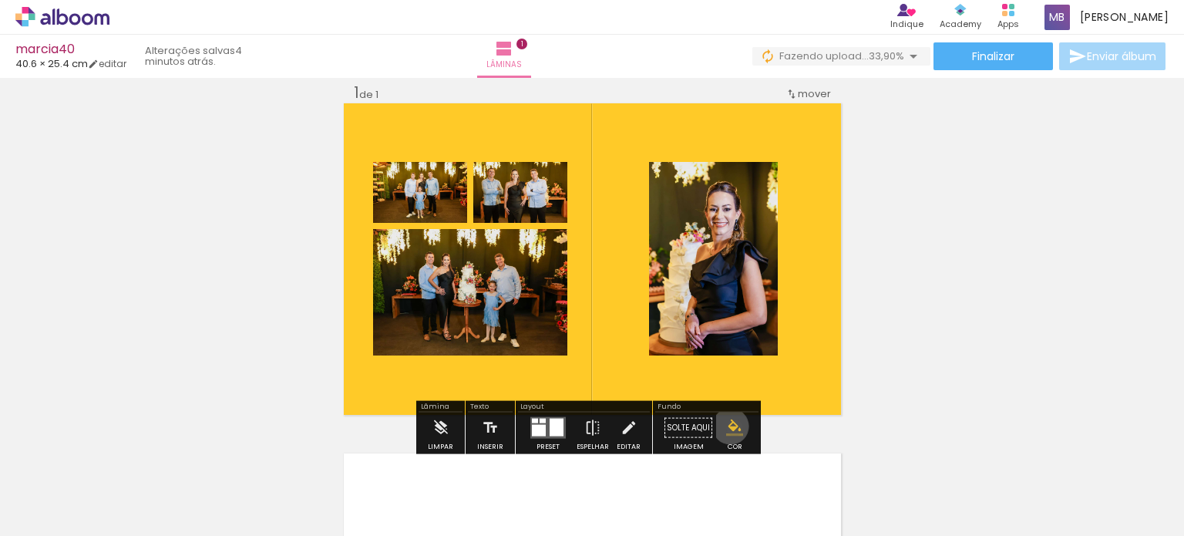
click at [726, 425] on iron-icon "color picker" at bounding box center [734, 427] width 17 height 17
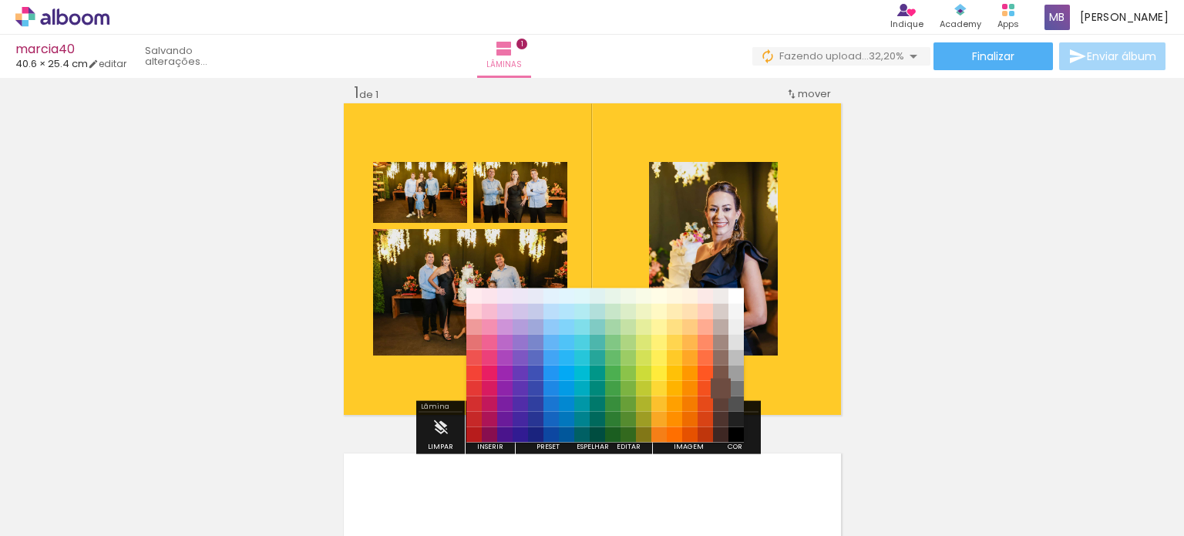
click at [721, 385] on paper-item "#6d4c41" at bounding box center [720, 387] width 15 height 15
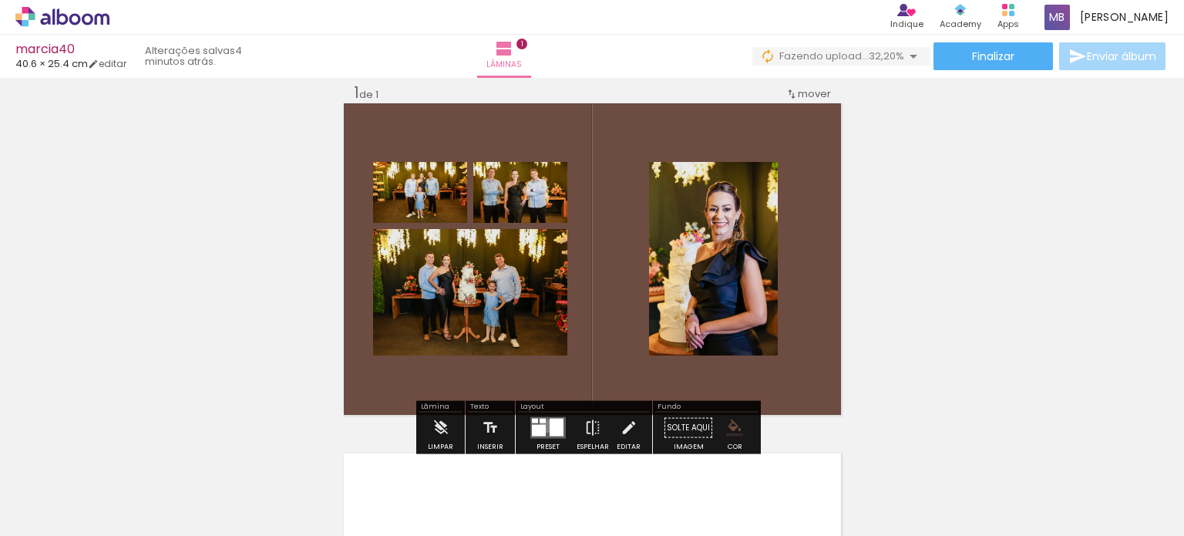
click at [543, 425] on quentale-layouter at bounding box center [547, 428] width 35 height 22
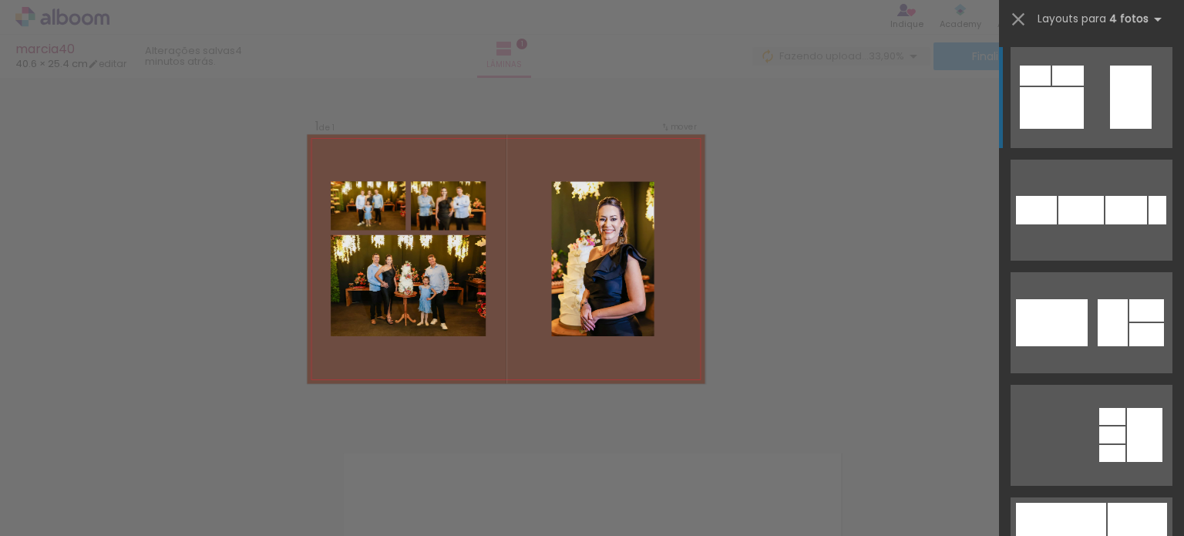
click at [1113, 101] on div at bounding box center [1131, 97] width 42 height 63
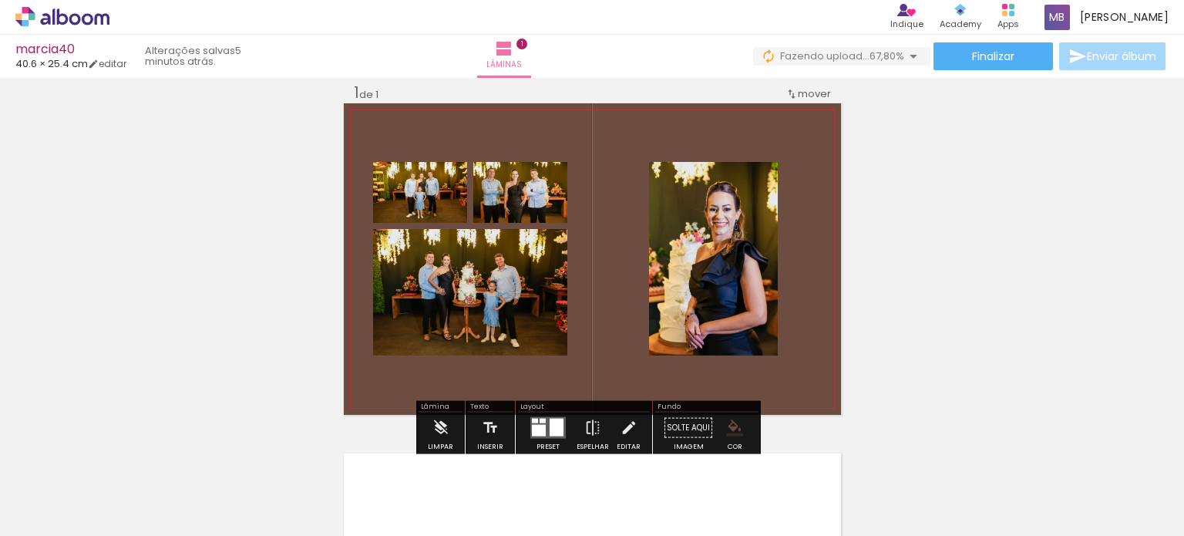
click at [697, 200] on div at bounding box center [697, 201] width 18 height 15
click at [690, 200] on div at bounding box center [697, 201] width 18 height 15
click at [690, 227] on span at bounding box center [697, 227] width 15 height 3
drag, startPoint x: 797, startPoint y: 172, endPoint x: 394, endPoint y: 292, distance: 420.6
click at [394, 292] on quentale-layouter at bounding box center [592, 258] width 497 height 311
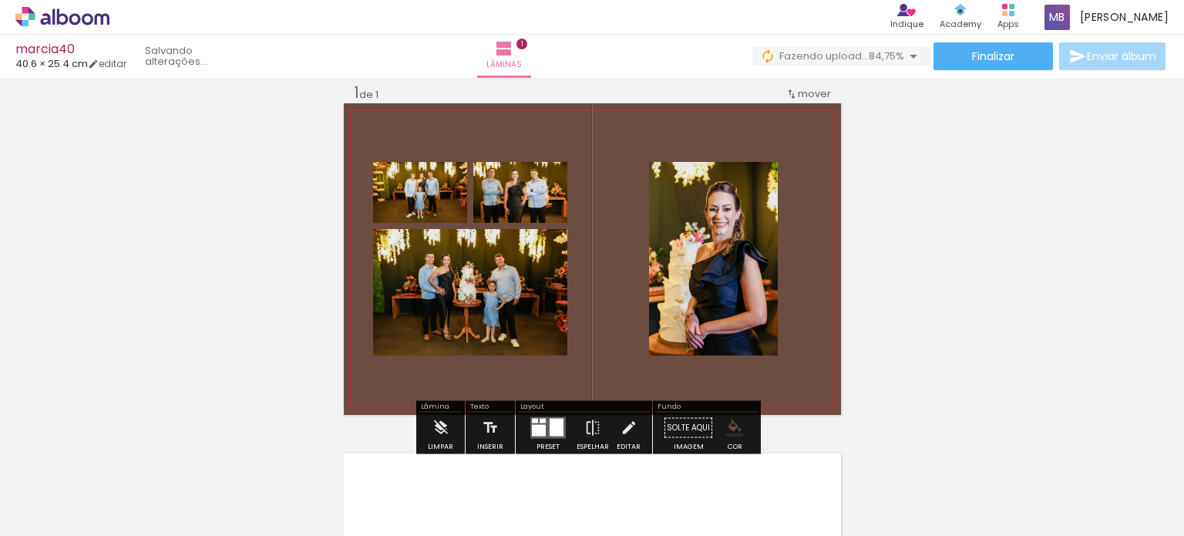
drag, startPoint x: 341, startPoint y: 156, endPoint x: 610, endPoint y: 273, distance: 293.3
click at [610, 273] on quentale-layouter at bounding box center [592, 258] width 497 height 311
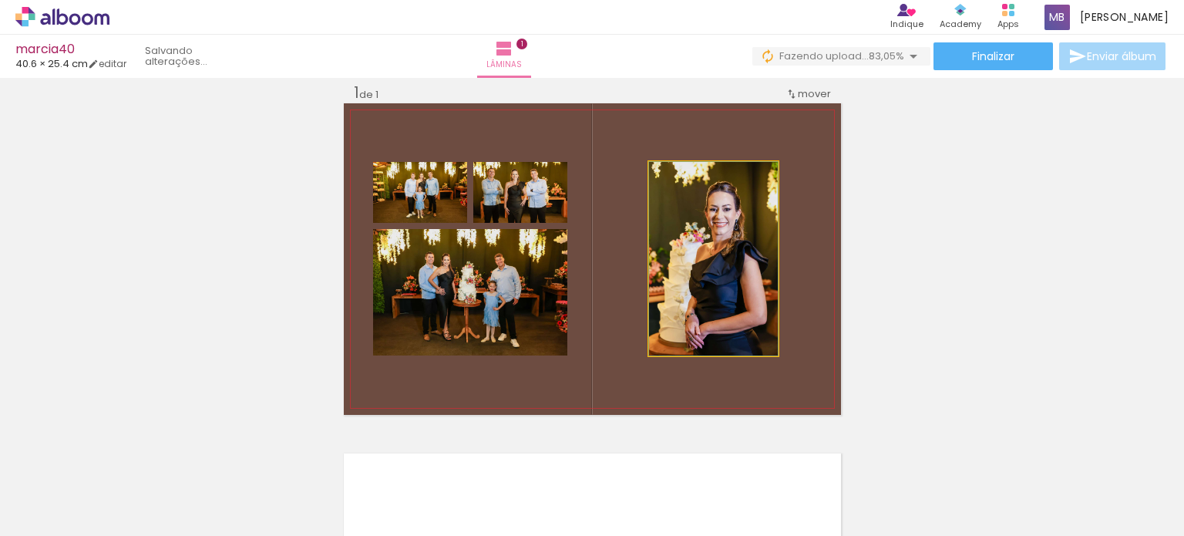
click at [724, 222] on quentale-photo at bounding box center [713, 258] width 129 height 193
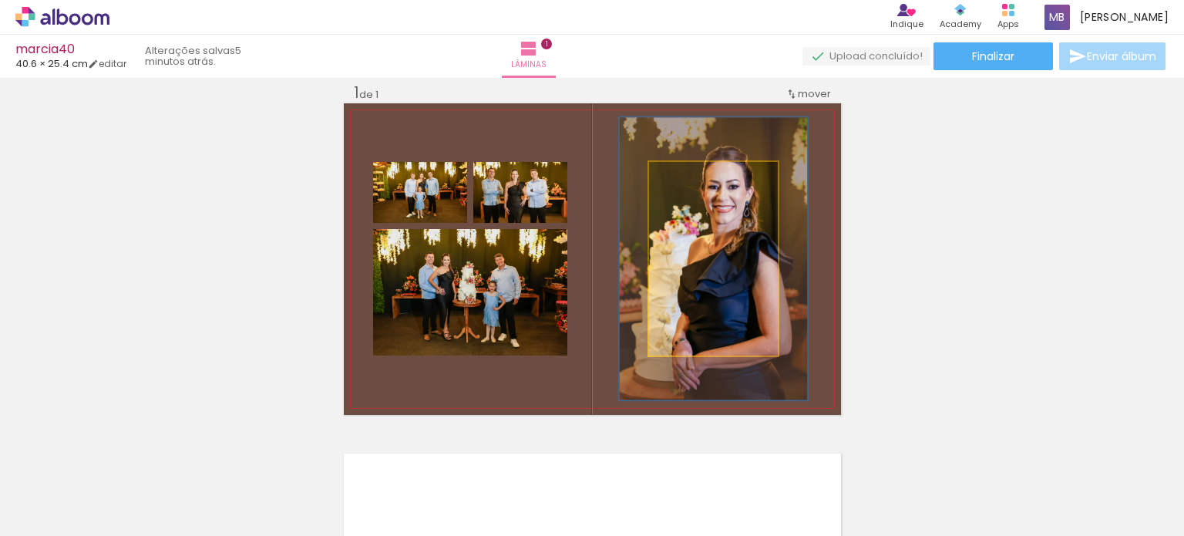
drag, startPoint x: 678, startPoint y: 176, endPoint x: 703, endPoint y: 181, distance: 25.1
click at [703, 181] on div at bounding box center [709, 178] width 14 height 14
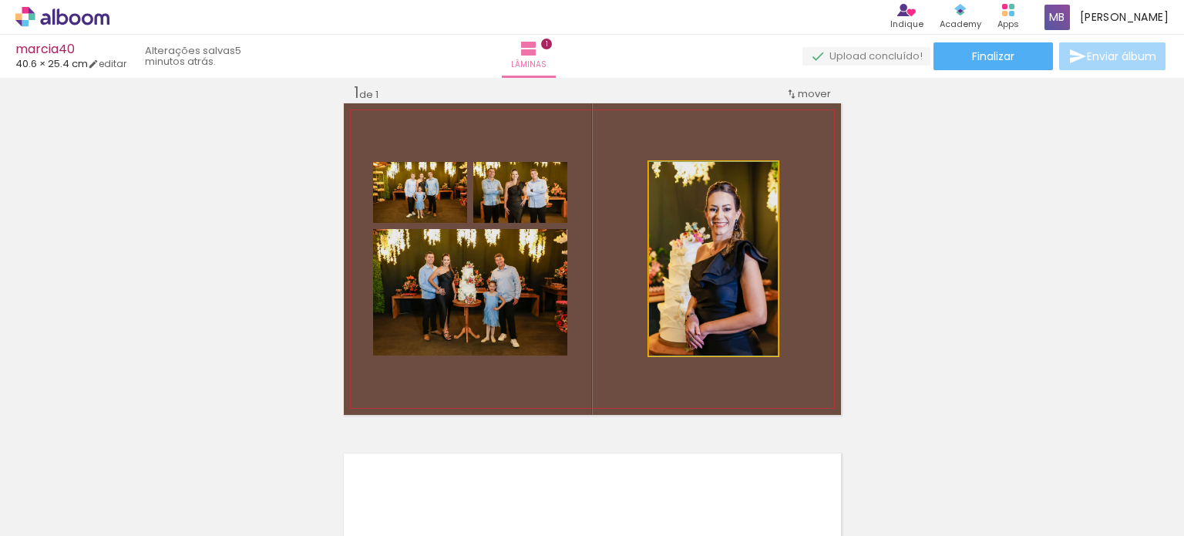
drag, startPoint x: 703, startPoint y: 181, endPoint x: 665, endPoint y: 183, distance: 37.8
type paper-slider "100"
click at [665, 183] on div at bounding box center [706, 177] width 107 height 23
click at [733, 266] on quentale-photo at bounding box center [713, 258] width 129 height 193
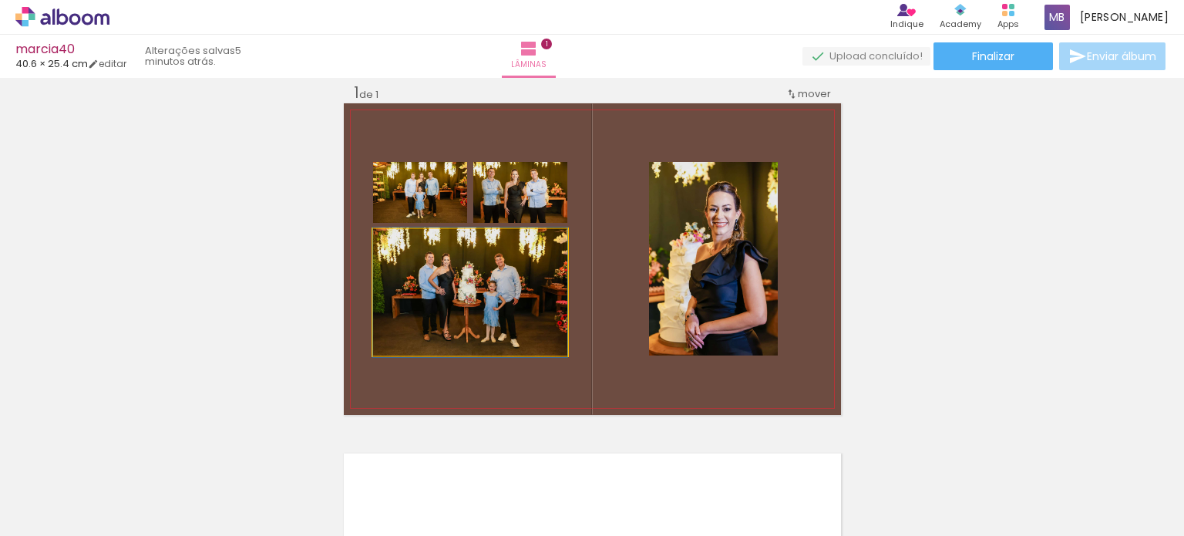
click at [522, 311] on quentale-photo at bounding box center [470, 292] width 194 height 126
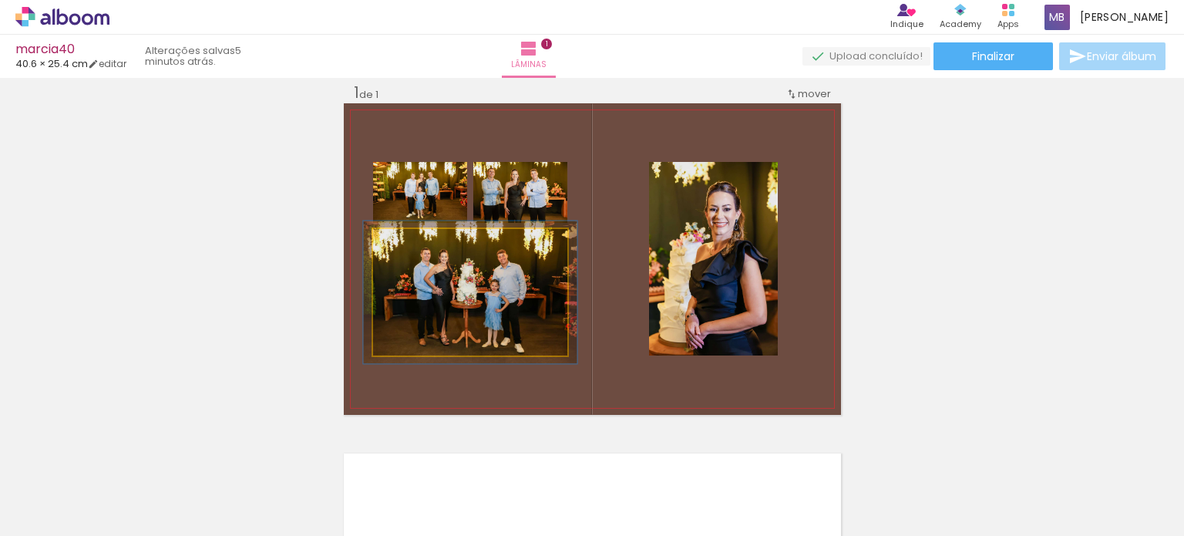
type paper-slider "110"
click at [407, 245] on div at bounding box center [414, 245] width 14 height 14
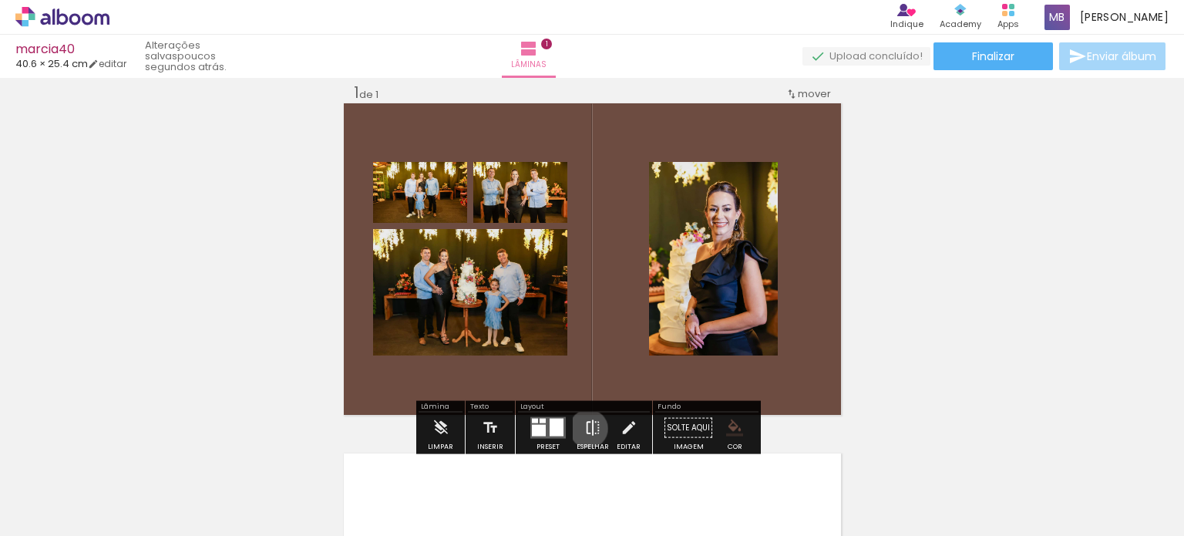
click at [585, 428] on iron-icon at bounding box center [592, 427] width 17 height 31
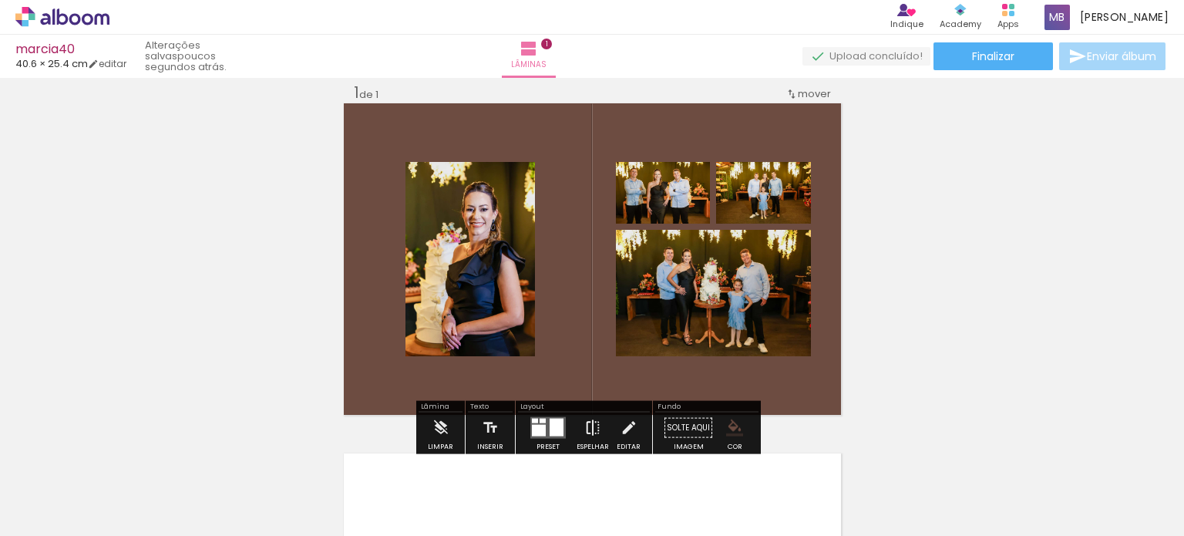
click at [585, 428] on iron-icon at bounding box center [592, 427] width 17 height 31
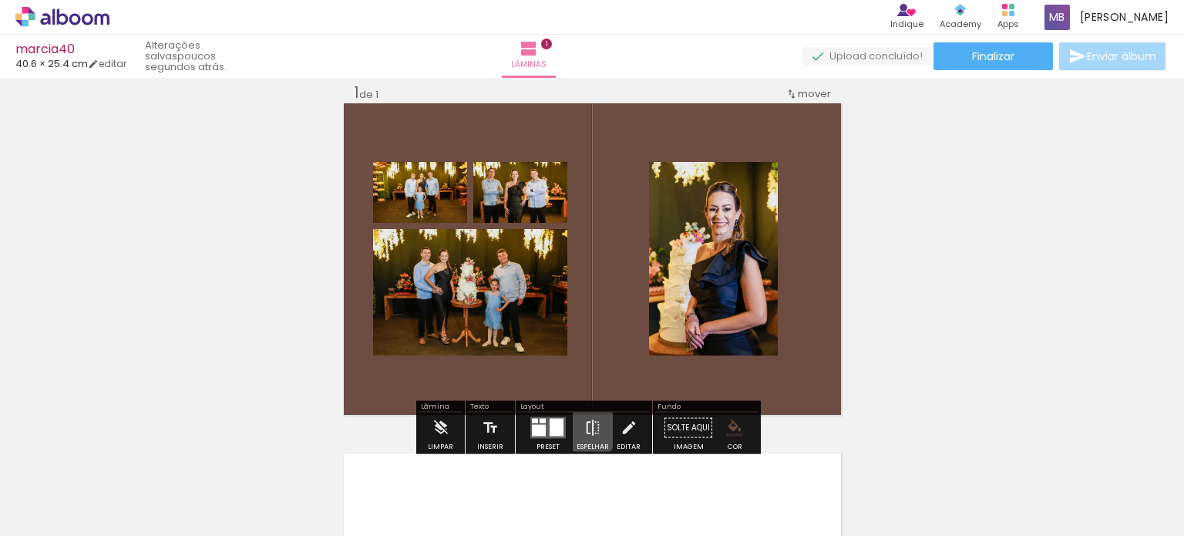
click at [585, 428] on iron-icon at bounding box center [592, 427] width 17 height 31
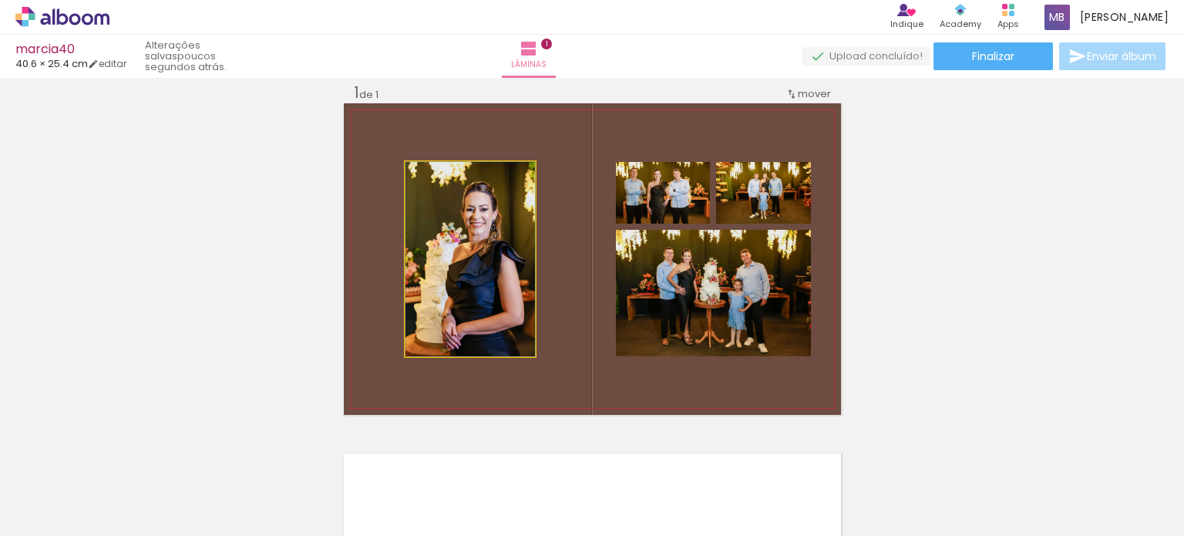
click at [502, 336] on quentale-photo at bounding box center [469, 259] width 129 height 194
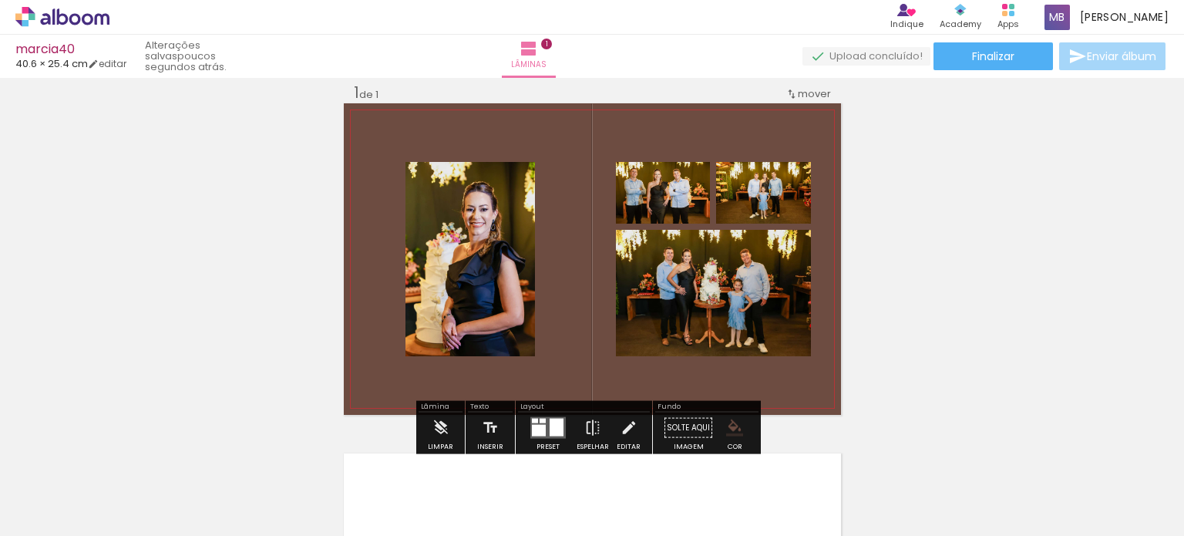
click at [502, 336] on quentale-photo at bounding box center [469, 259] width 129 height 194
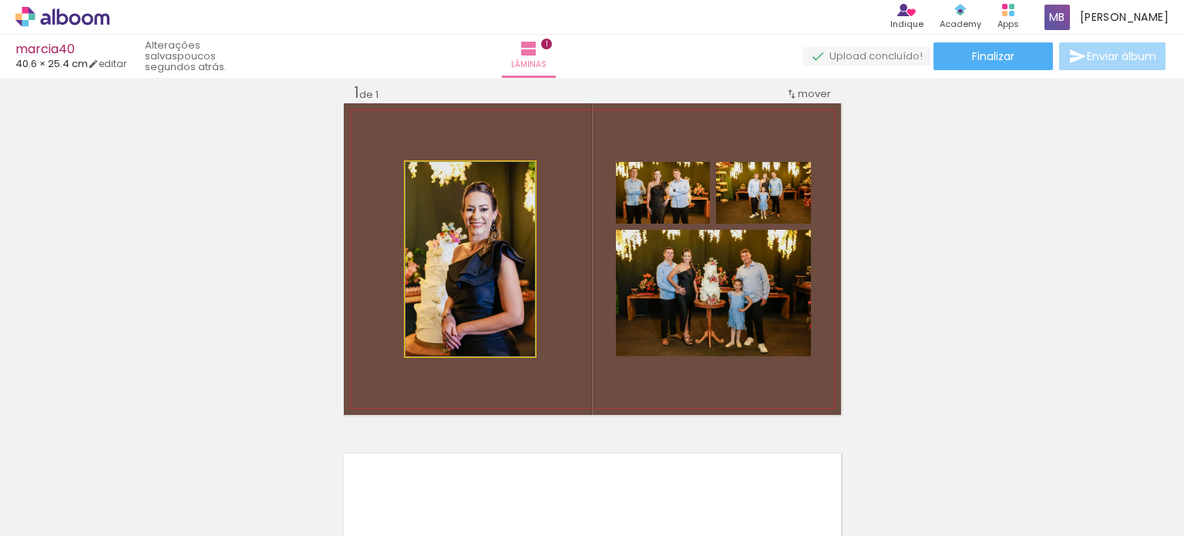
click at [509, 343] on quentale-photo at bounding box center [469, 259] width 129 height 194
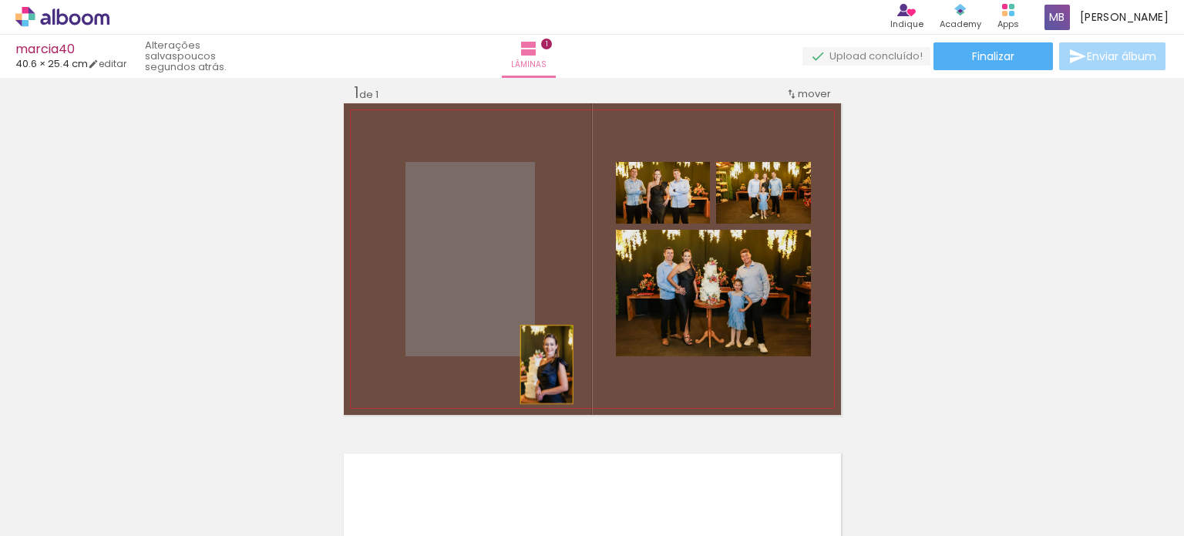
drag, startPoint x: 528, startPoint y: 352, endPoint x: 539, endPoint y: 363, distance: 15.8
click at [539, 363] on quentale-layouter at bounding box center [592, 258] width 497 height 311
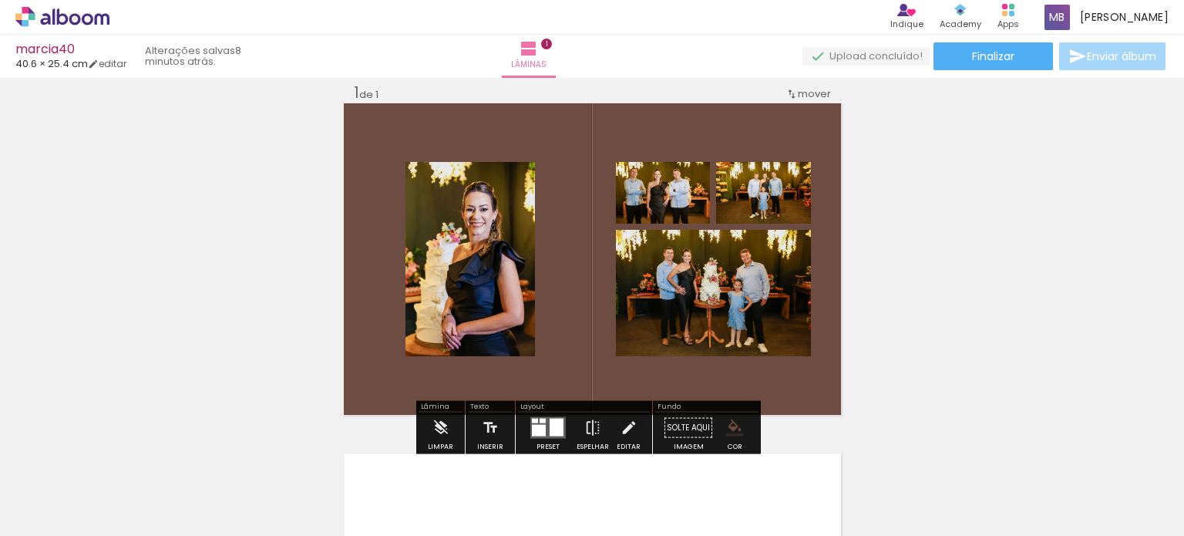
click at [908, 328] on div "Inserir lâmina 1 de 1" at bounding box center [592, 414] width 1184 height 700
click at [653, 135] on quentale-layouter at bounding box center [592, 258] width 497 height 311
click at [557, 420] on div at bounding box center [560, 420] width 6 height 5
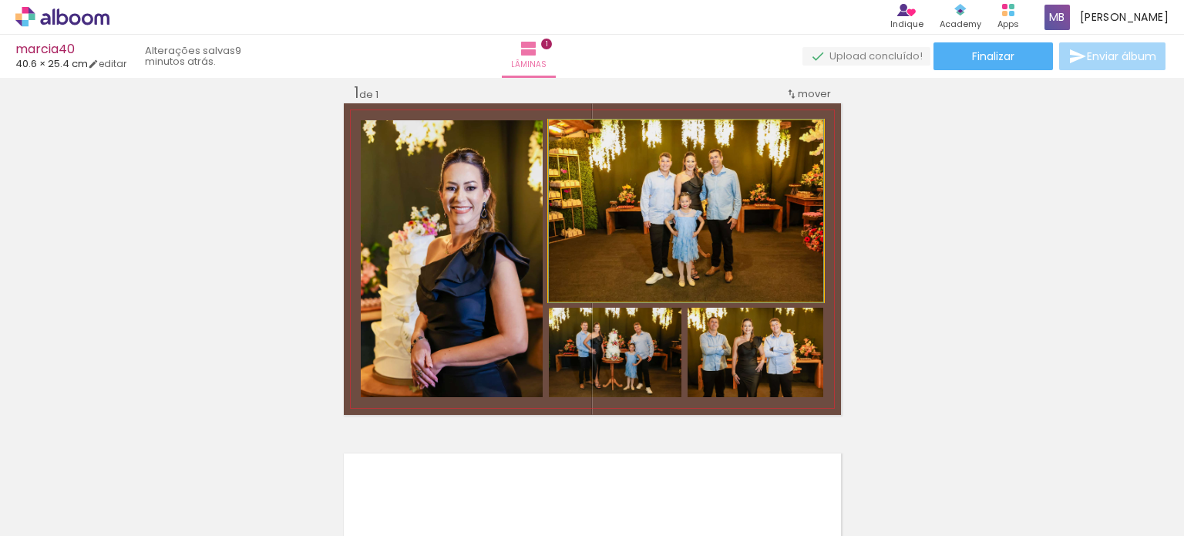
click at [708, 217] on quentale-photo at bounding box center [686, 210] width 274 height 181
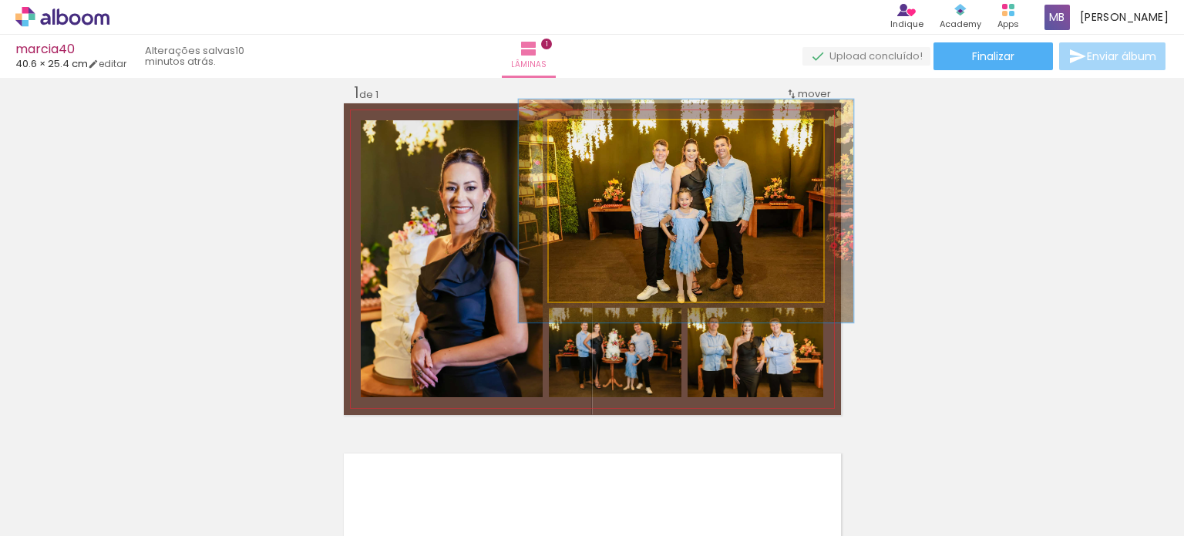
drag, startPoint x: 579, startPoint y: 135, endPoint x: 591, endPoint y: 135, distance: 11.6
type paper-slider "122"
click at [591, 135] on div at bounding box center [597, 136] width 14 height 14
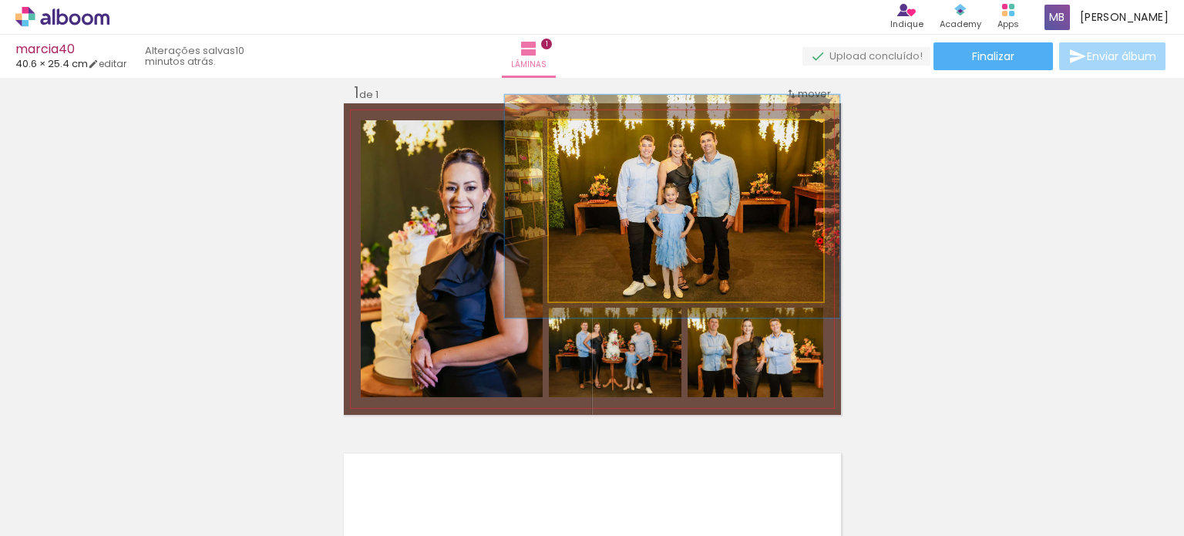
drag, startPoint x: 664, startPoint y: 204, endPoint x: 650, endPoint y: 200, distance: 14.6
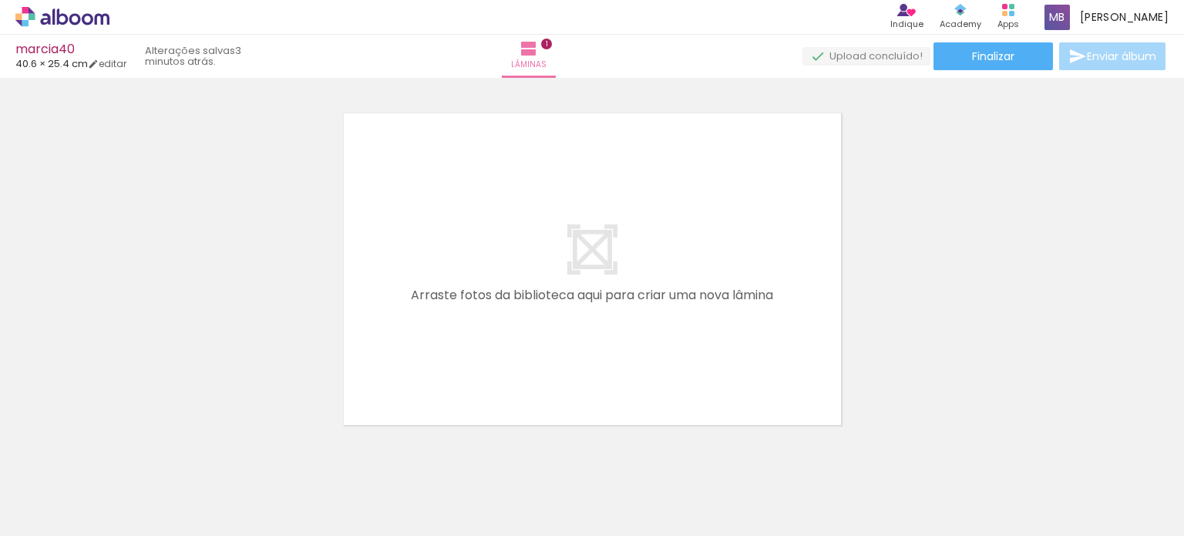
scroll to position [375, 0]
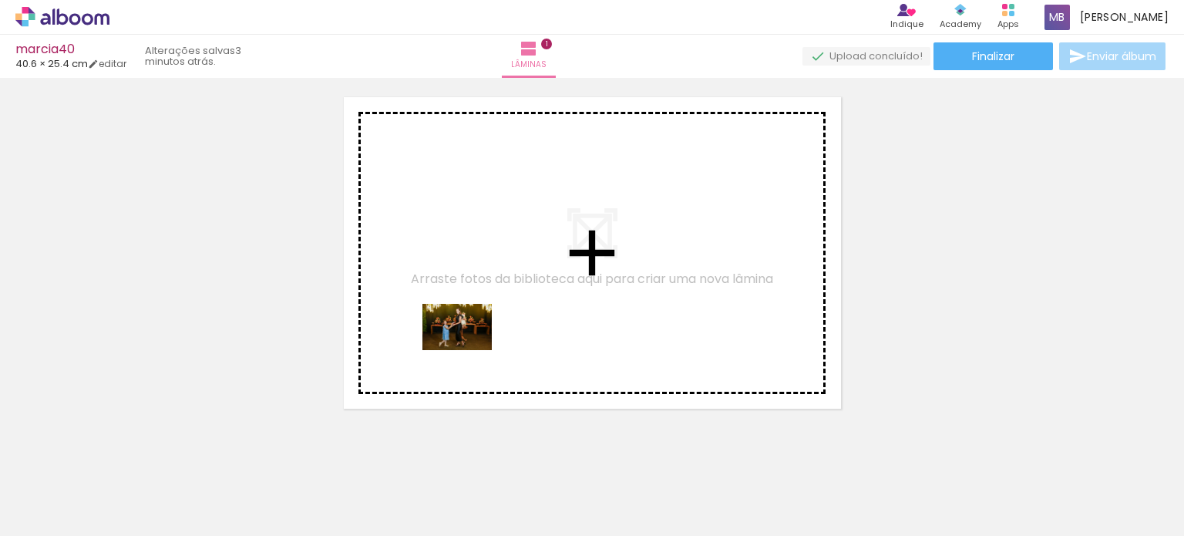
drag, startPoint x: 434, startPoint y: 487, endPoint x: 469, endPoint y: 351, distance: 140.7
click at [469, 351] on quentale-workspace at bounding box center [592, 268] width 1184 height 536
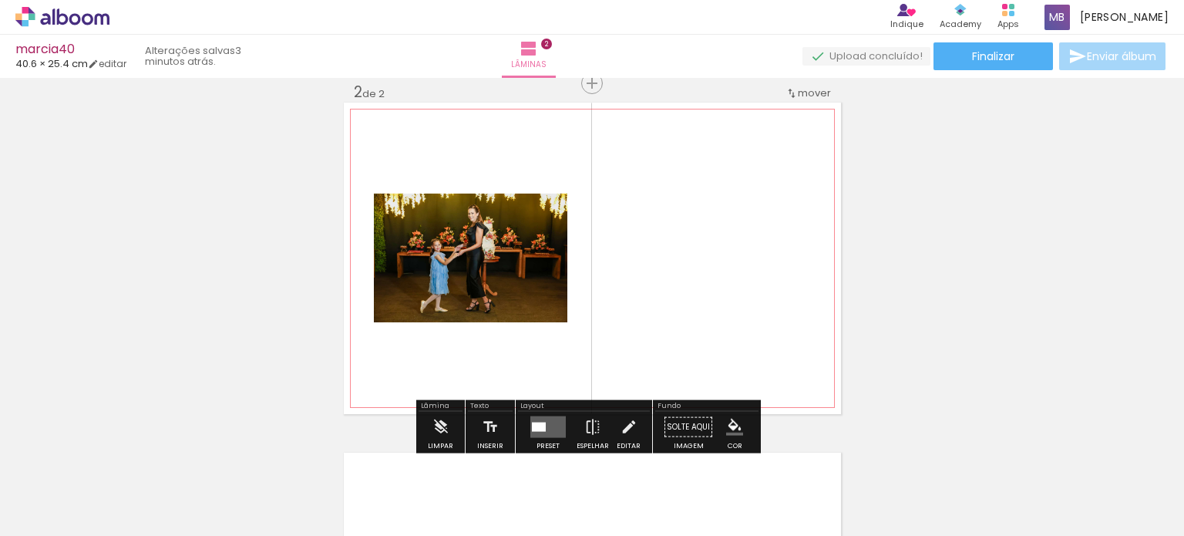
scroll to position [369, 0]
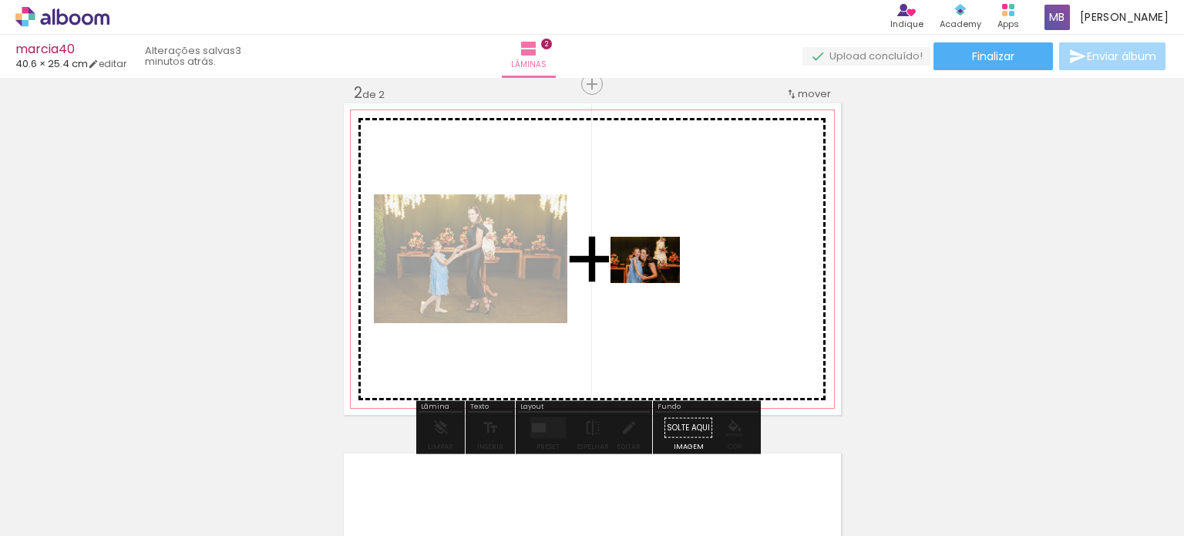
drag, startPoint x: 502, startPoint y: 480, endPoint x: 666, endPoint y: 256, distance: 277.9
click at [666, 256] on quentale-workspace at bounding box center [592, 268] width 1184 height 536
